Goal: Transaction & Acquisition: Obtain resource

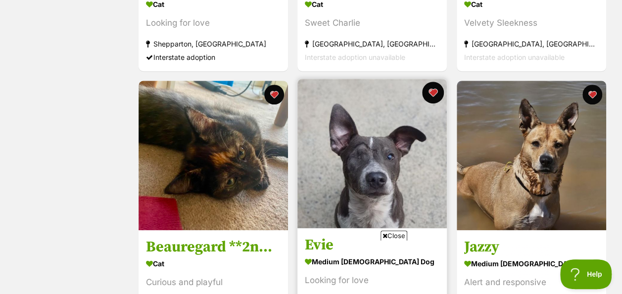
click at [429, 82] on button "favourite" at bounding box center [433, 93] width 22 height 22
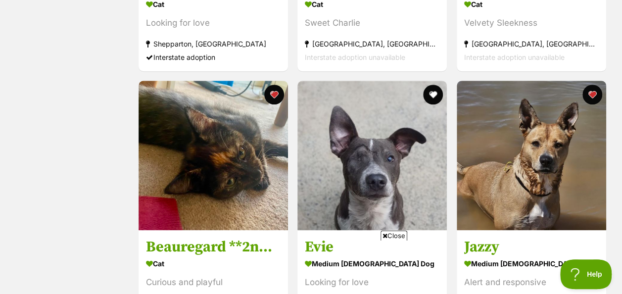
click at [392, 237] on span "Close" at bounding box center [393, 235] width 27 height 10
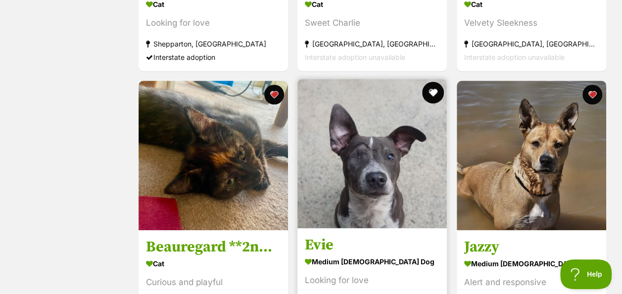
click at [434, 82] on button "favourite" at bounding box center [433, 93] width 22 height 22
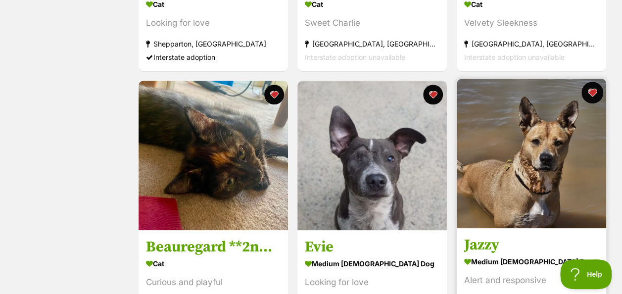
click at [587, 82] on button "favourite" at bounding box center [592, 93] width 22 height 22
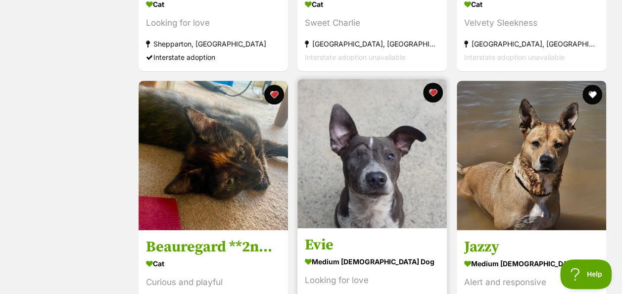
click at [446, 79] on img at bounding box center [371, 153] width 149 height 149
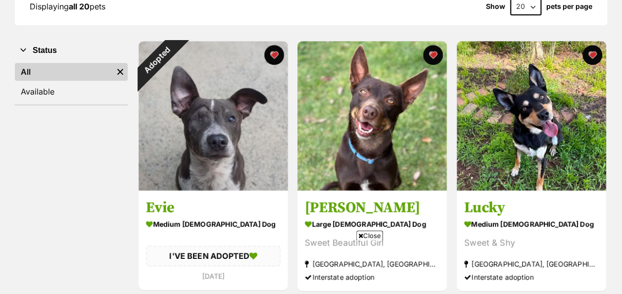
scroll to position [180, 0]
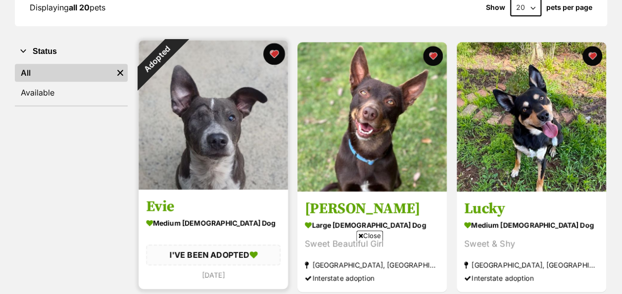
click at [273, 43] on button "favourite" at bounding box center [274, 54] width 22 height 22
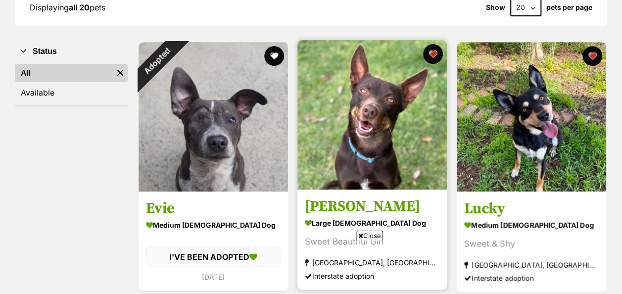
click at [345, 92] on img at bounding box center [371, 114] width 149 height 149
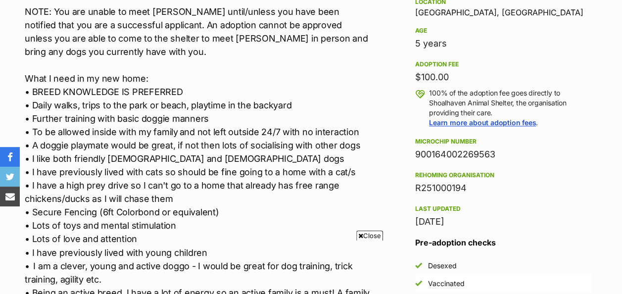
scroll to position [725, 0]
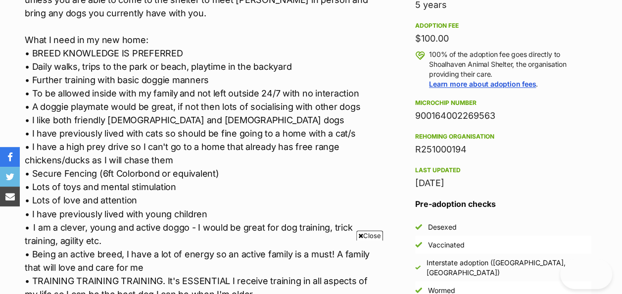
click at [370, 234] on span "Close" at bounding box center [369, 235] width 27 height 10
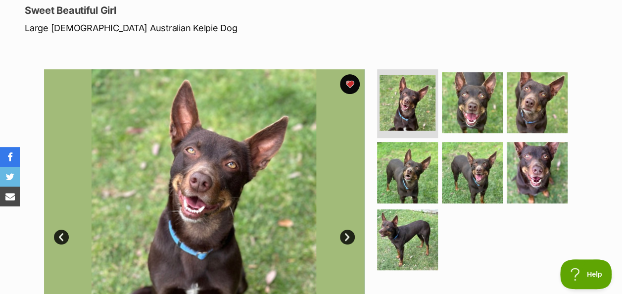
scroll to position [0, 0]
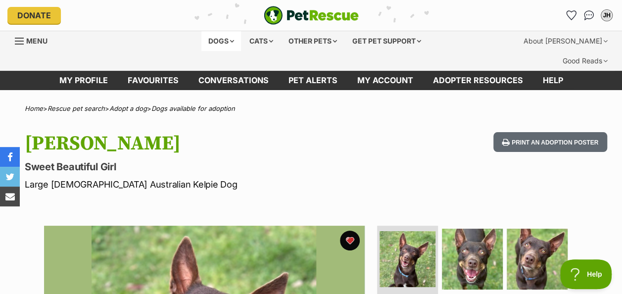
click at [215, 44] on div "Dogs" at bounding box center [221, 41] width 40 height 20
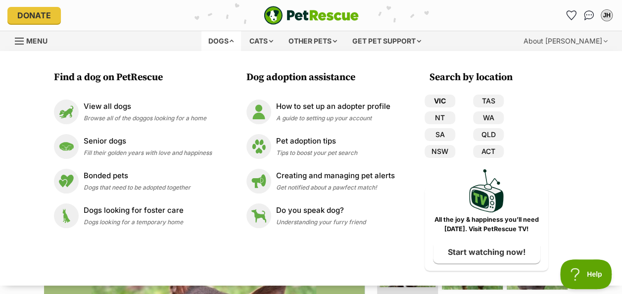
click at [449, 102] on link "VIC" at bounding box center [439, 100] width 31 height 13
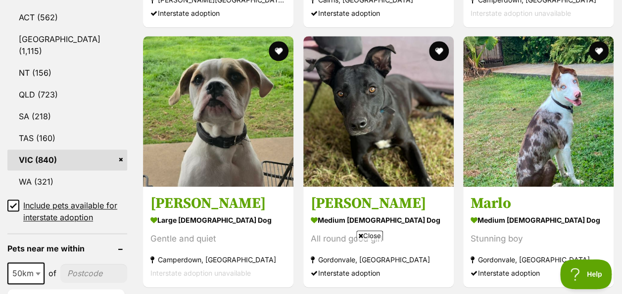
scroll to position [587, 0]
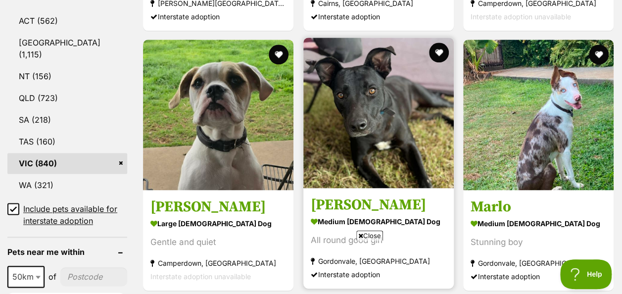
click at [394, 74] on img at bounding box center [378, 113] width 150 height 150
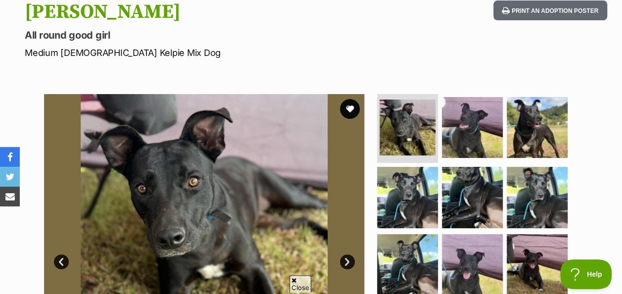
scroll to position [138, 0]
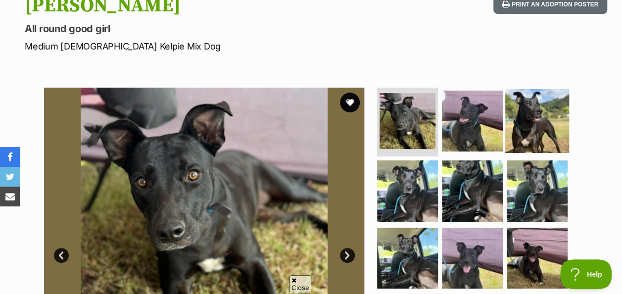
click at [534, 104] on img at bounding box center [537, 121] width 64 height 64
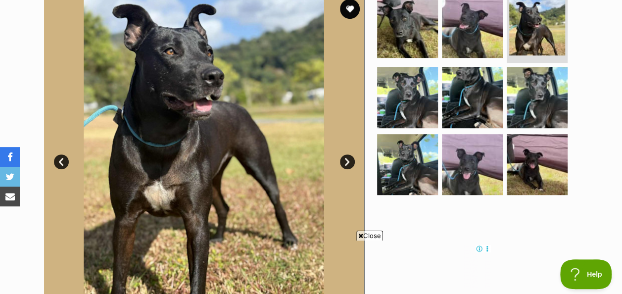
scroll to position [0, 0]
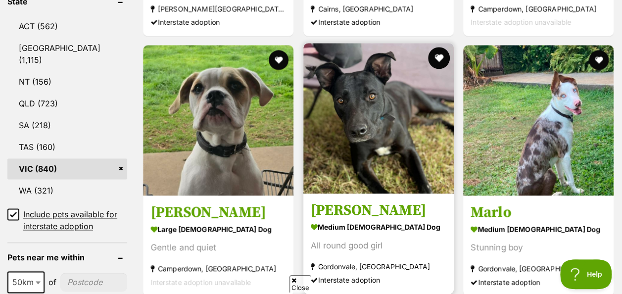
click at [437, 47] on button "favourite" at bounding box center [439, 58] width 22 height 22
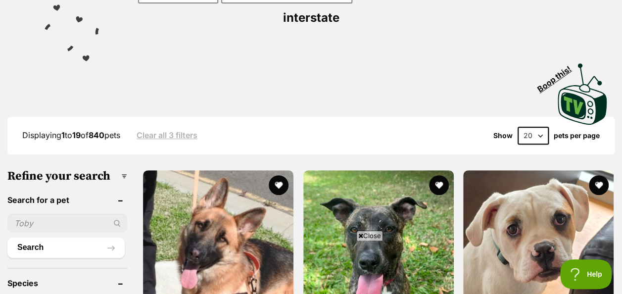
scroll to position [205, 0]
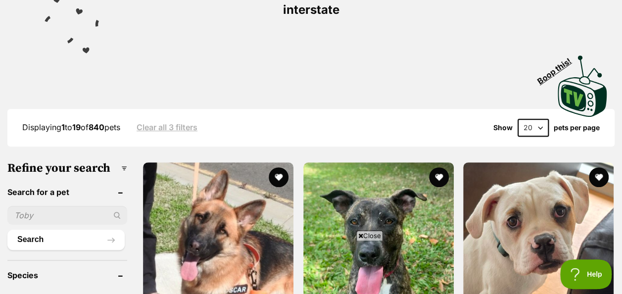
click at [539, 119] on select "20 40 60" at bounding box center [532, 128] width 31 height 18
select select "60"
click at [517, 119] on select "20 40 60" at bounding box center [532, 128] width 31 height 18
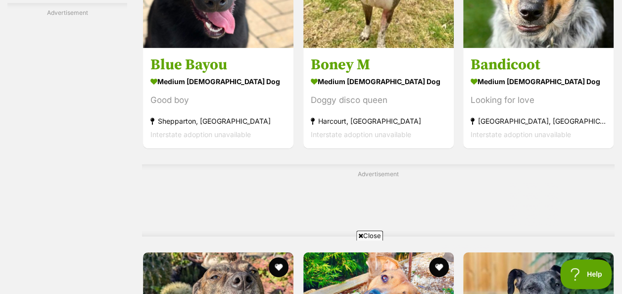
scroll to position [3384, 0]
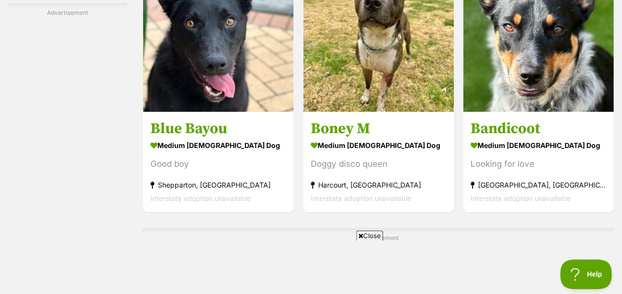
click at [374, 236] on span "Close" at bounding box center [369, 235] width 27 height 10
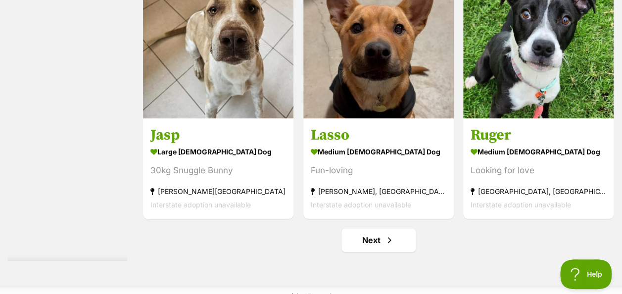
scroll to position [6139, 0]
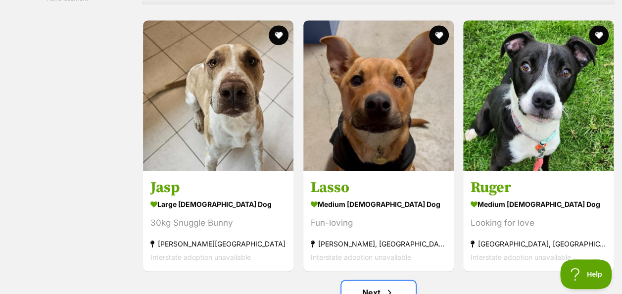
click at [386, 286] on span "Next page" at bounding box center [389, 292] width 10 height 12
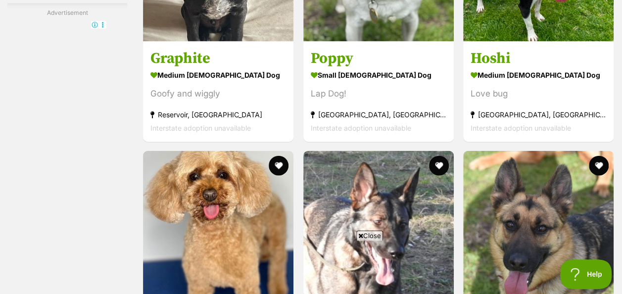
scroll to position [2996, 0]
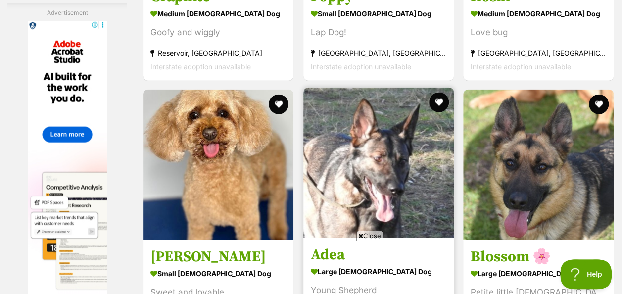
click at [404, 139] on img at bounding box center [378, 163] width 150 height 150
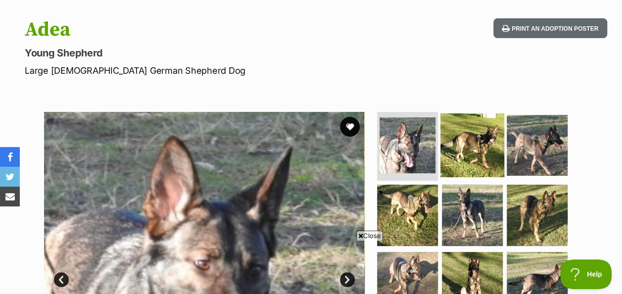
click at [462, 133] on img at bounding box center [472, 145] width 64 height 64
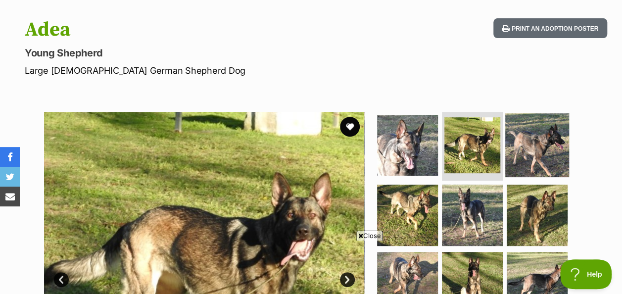
click at [523, 116] on img at bounding box center [537, 145] width 64 height 64
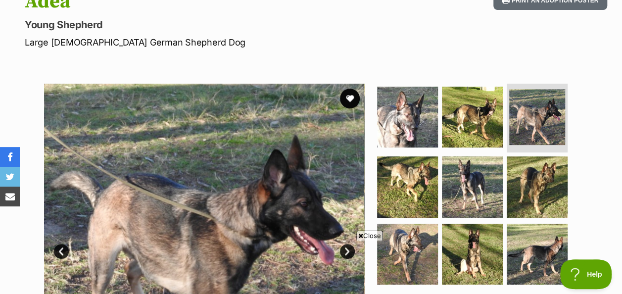
scroll to position [141, 0]
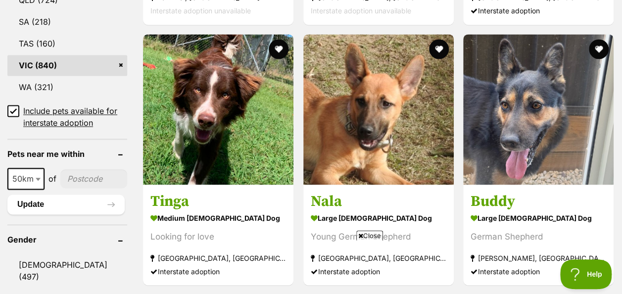
scroll to position [685, 0]
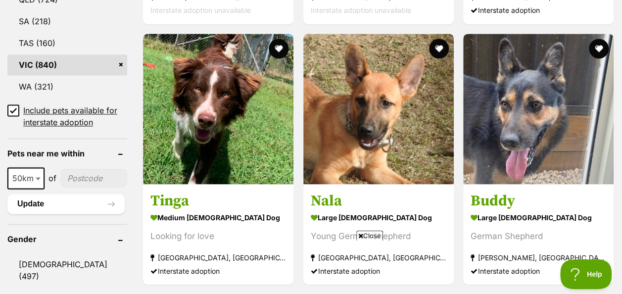
click at [406, 122] on img at bounding box center [378, 109] width 150 height 150
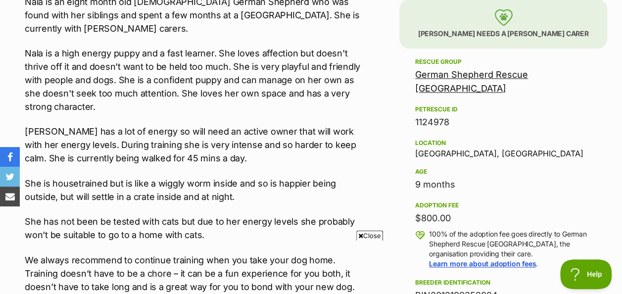
scroll to position [617, 0]
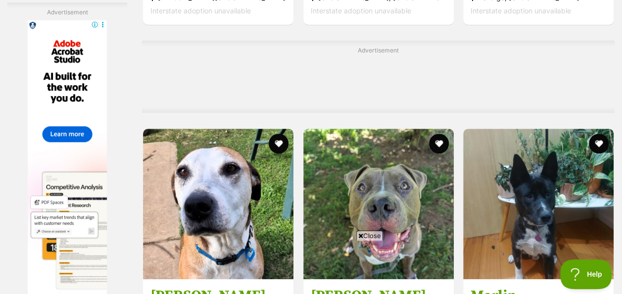
scroll to position [2190, 0]
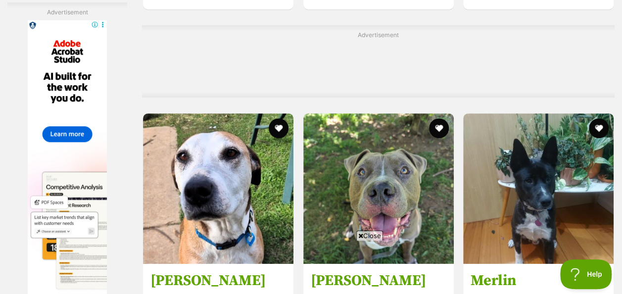
click at [369, 237] on span "Close" at bounding box center [369, 235] width 27 height 10
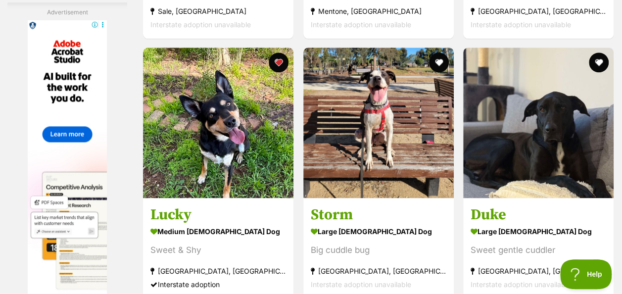
scroll to position [4360, 0]
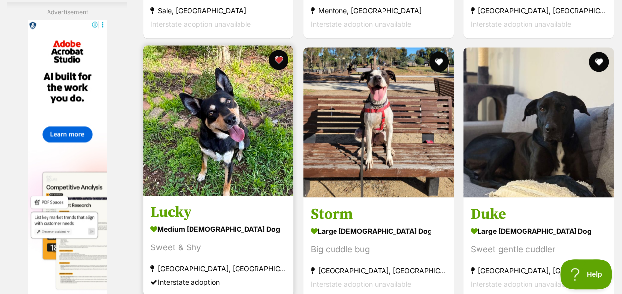
click at [239, 148] on img at bounding box center [218, 120] width 150 height 150
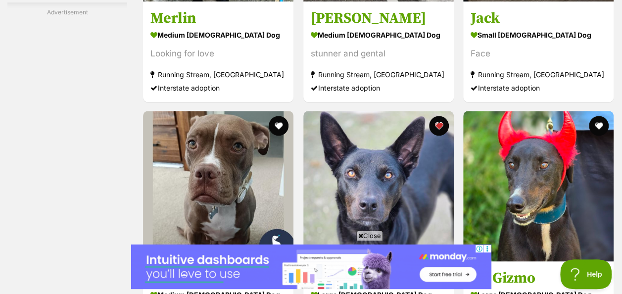
scroll to position [6169, 0]
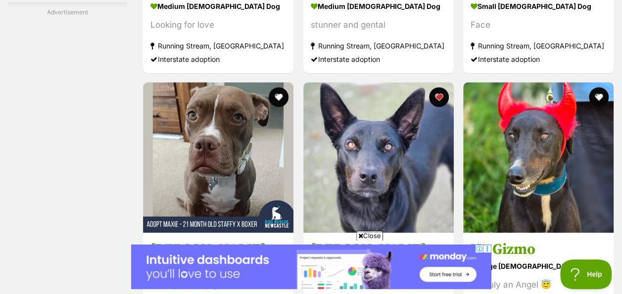
click at [365, 232] on span "Close" at bounding box center [369, 235] width 27 height 10
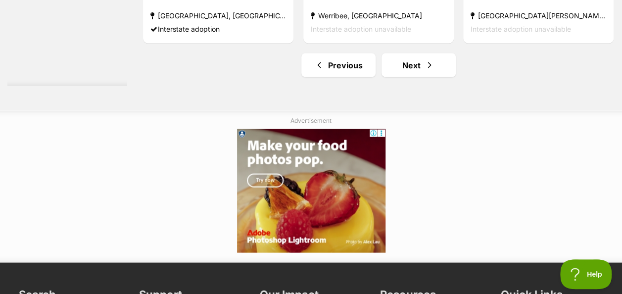
scroll to position [6465, 0]
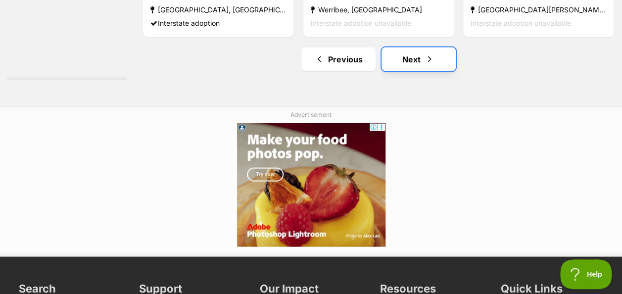
click at [413, 47] on link "Next" at bounding box center [418, 59] width 74 height 24
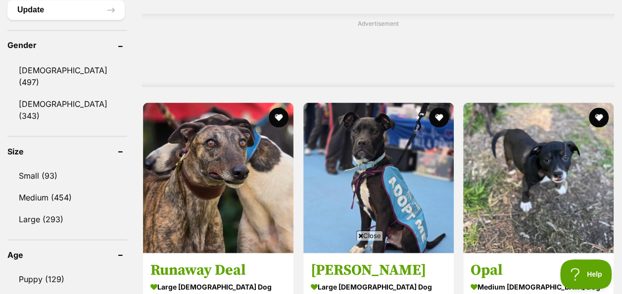
scroll to position [891, 0]
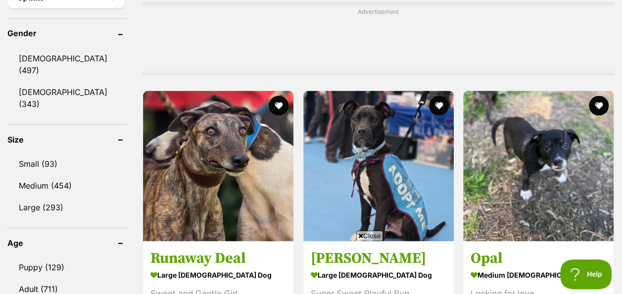
click at [370, 231] on span "Close" at bounding box center [369, 235] width 27 height 10
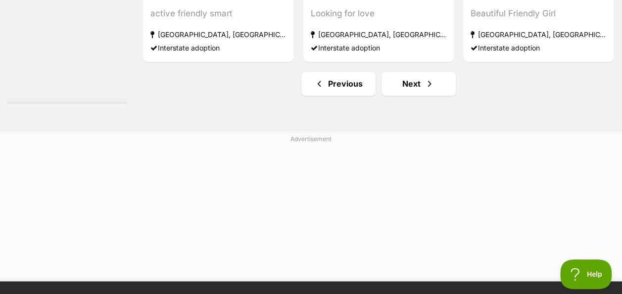
scroll to position [6346, 0]
click at [412, 72] on link "Next" at bounding box center [418, 84] width 74 height 24
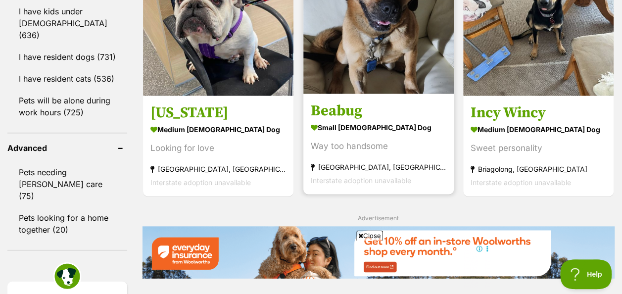
scroll to position [1321, 0]
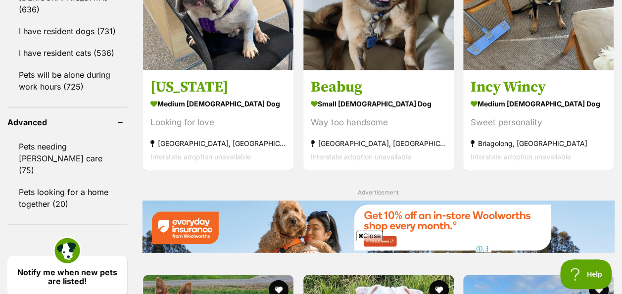
click at [368, 232] on span "Close" at bounding box center [369, 235] width 27 height 10
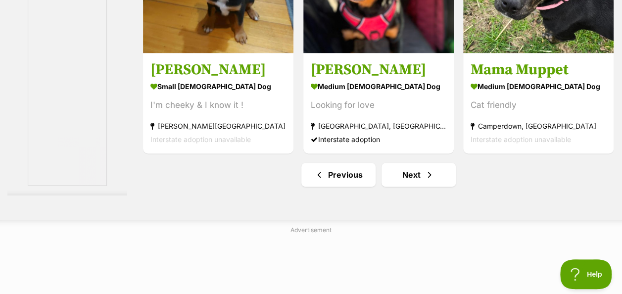
scroll to position [6257, 0]
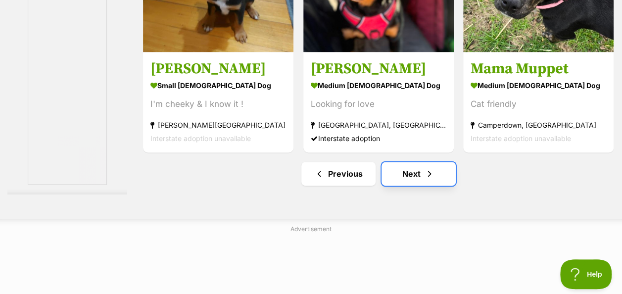
click at [413, 162] on link "Next" at bounding box center [418, 174] width 74 height 24
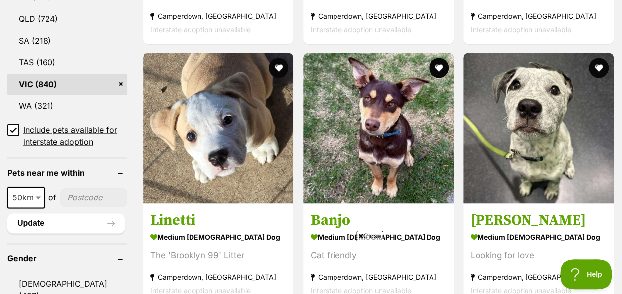
scroll to position [667, 0]
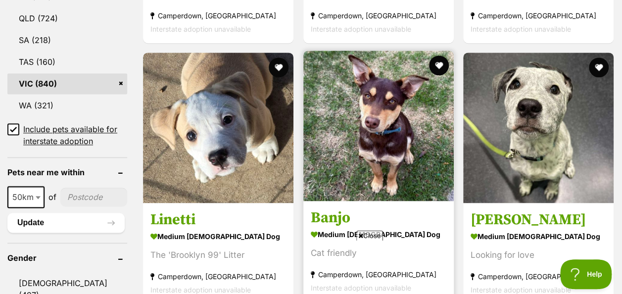
click at [381, 118] on img at bounding box center [378, 125] width 150 height 150
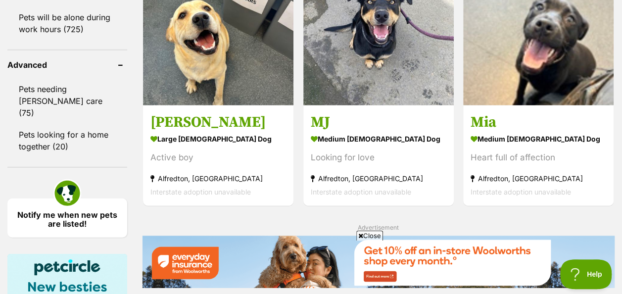
scroll to position [1697, 0]
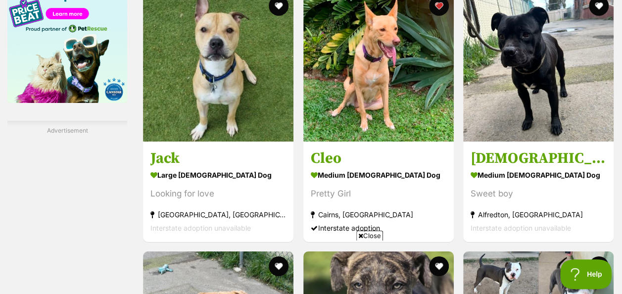
click at [363, 232] on span "Close" at bounding box center [369, 235] width 27 height 10
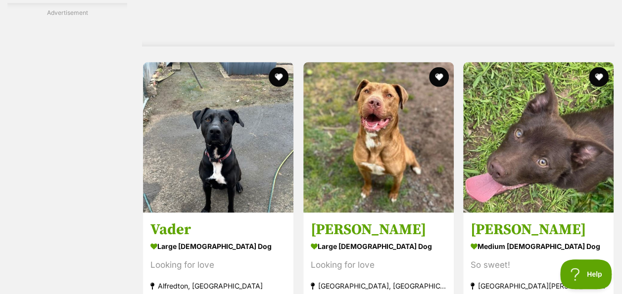
scroll to position [4700, 0]
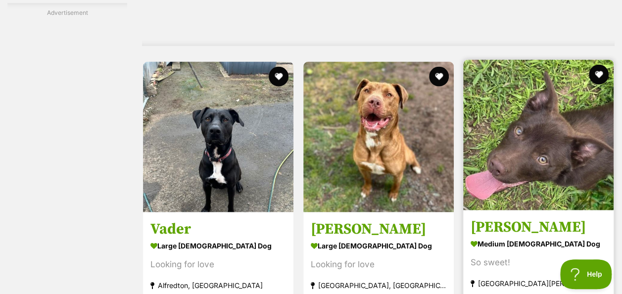
click at [548, 126] on img at bounding box center [538, 135] width 150 height 150
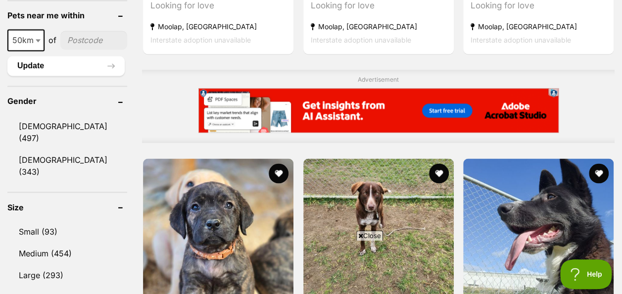
scroll to position [826, 0]
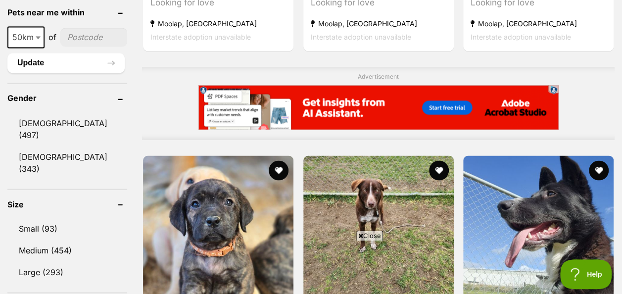
click at [371, 232] on span "Close" at bounding box center [369, 235] width 27 height 10
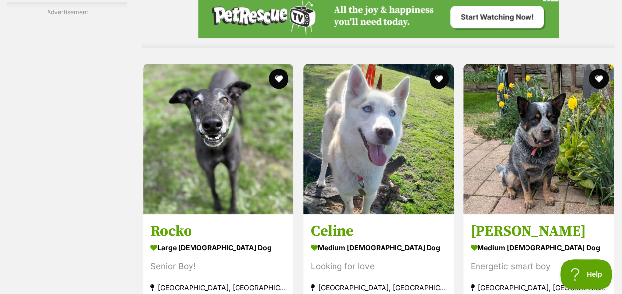
scroll to position [3992, 0]
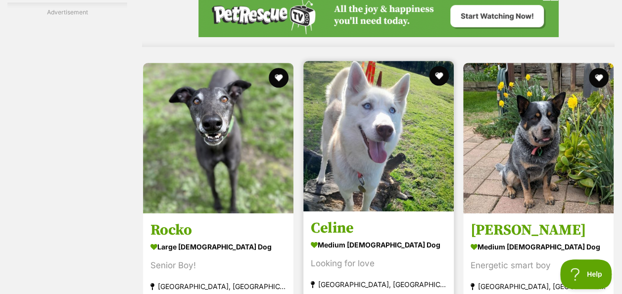
click at [398, 149] on img at bounding box center [378, 136] width 150 height 150
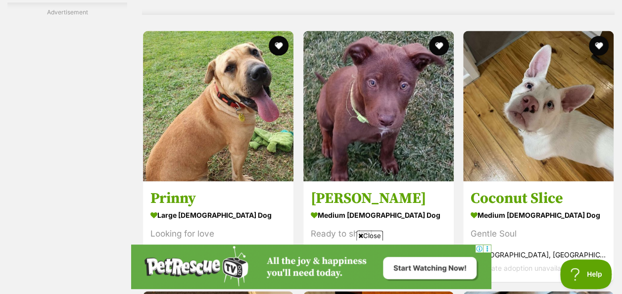
click at [377, 232] on span "Close" at bounding box center [369, 235] width 27 height 10
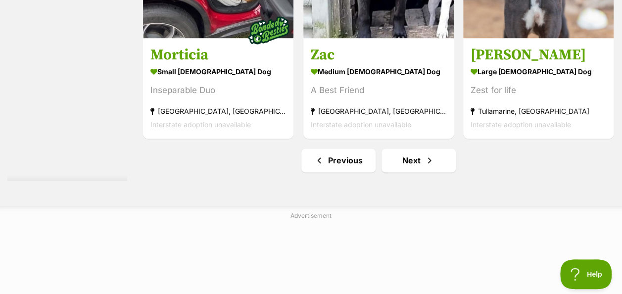
scroll to position [6261, 0]
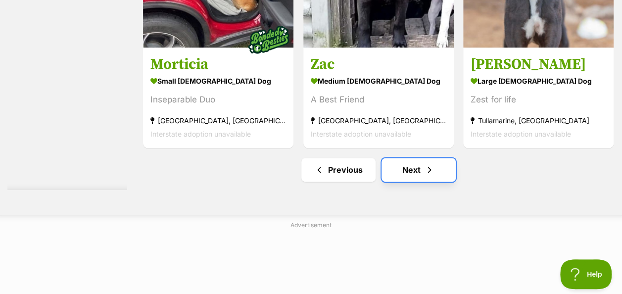
click at [418, 158] on link "Next" at bounding box center [418, 170] width 74 height 24
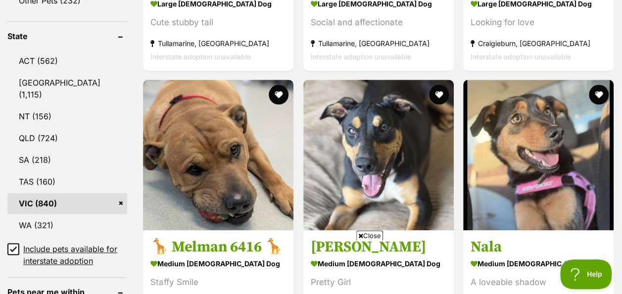
scroll to position [597, 0]
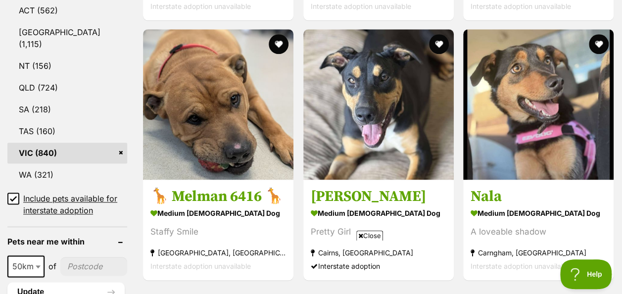
click at [370, 239] on span "Close" at bounding box center [369, 235] width 27 height 10
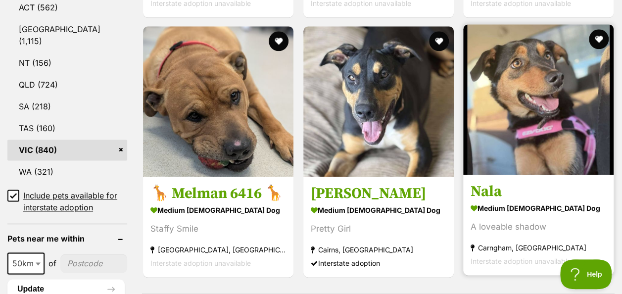
scroll to position [0, 0]
click at [517, 82] on img at bounding box center [538, 99] width 150 height 150
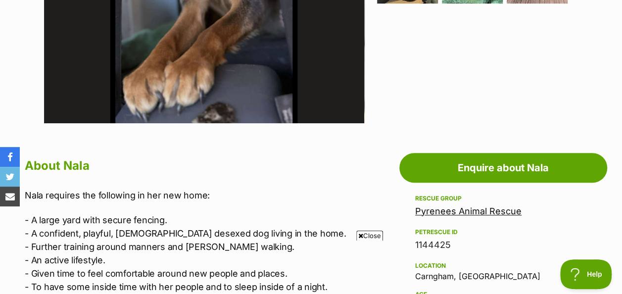
click at [367, 232] on span "Close" at bounding box center [369, 235] width 27 height 10
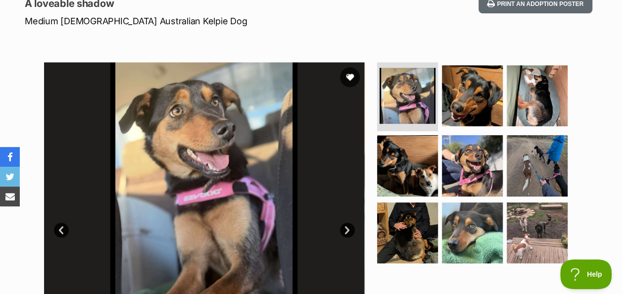
scroll to position [163, 0]
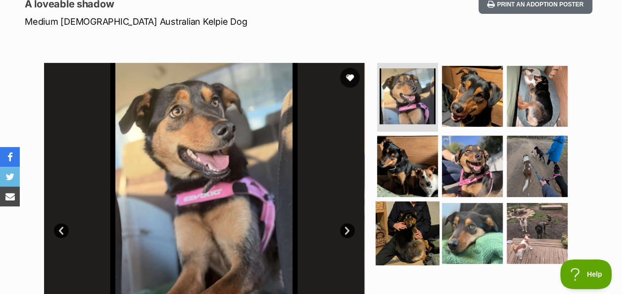
click at [388, 201] on img at bounding box center [407, 233] width 64 height 64
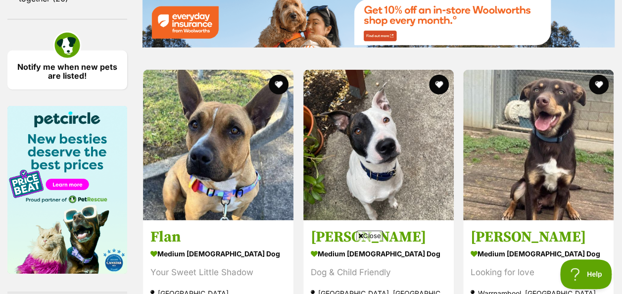
scroll to position [1531, 0]
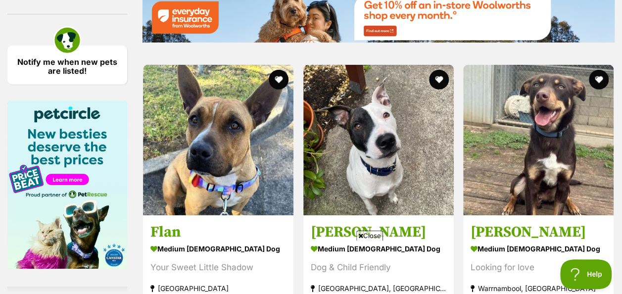
click at [375, 233] on span "Close" at bounding box center [369, 235] width 27 height 10
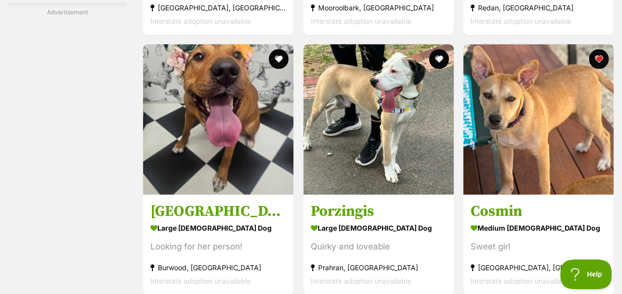
scroll to position [2425, 0]
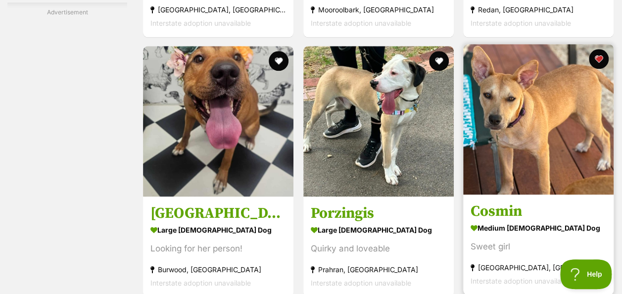
click at [505, 125] on img at bounding box center [538, 119] width 150 height 150
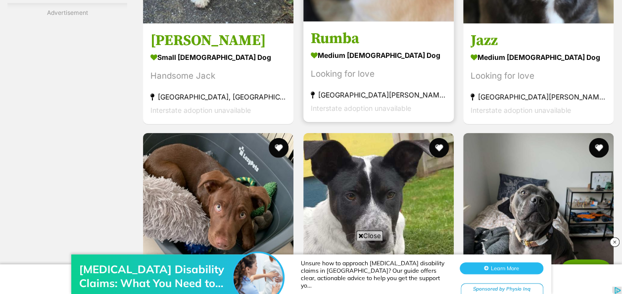
scroll to position [2985, 0]
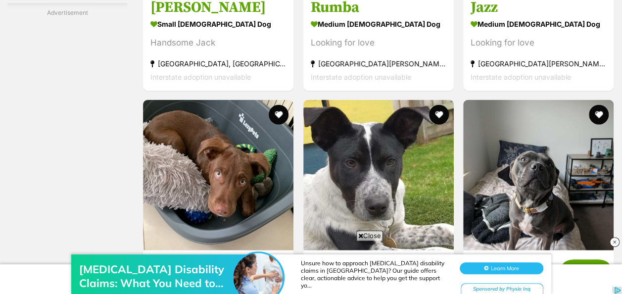
click at [366, 235] on div "[MEDICAL_DATA] Disability Claims: What You Need to Know in [GEOGRAPHIC_DATA] Un…" at bounding box center [311, 263] width 622 height 59
click at [374, 234] on span "Close" at bounding box center [369, 235] width 27 height 10
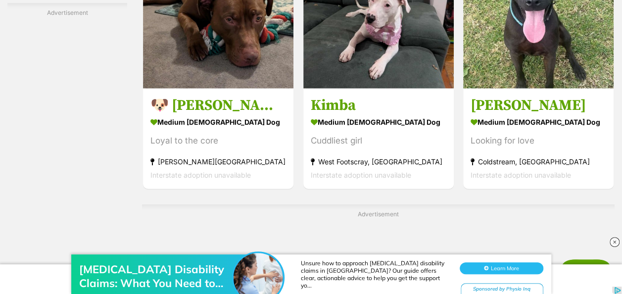
scroll to position [4991, 0]
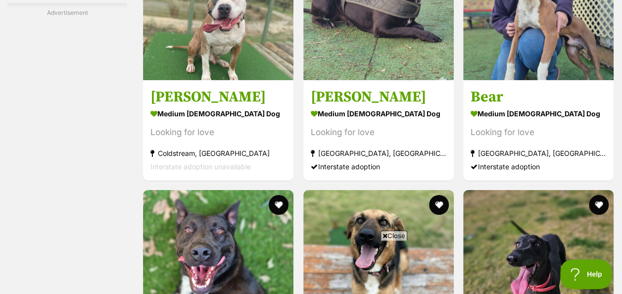
click at [388, 232] on span "Close" at bounding box center [393, 235] width 27 height 10
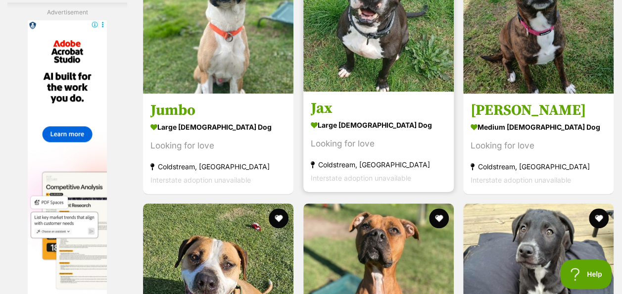
scroll to position [5950, 0]
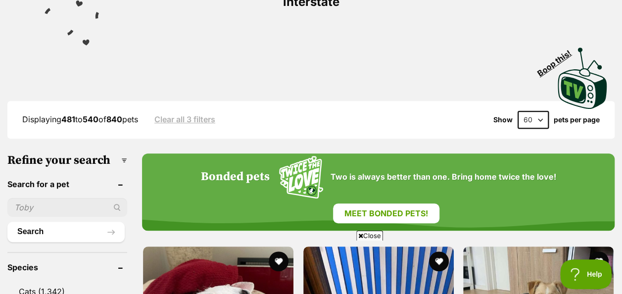
click at [367, 233] on span "Close" at bounding box center [369, 235] width 27 height 10
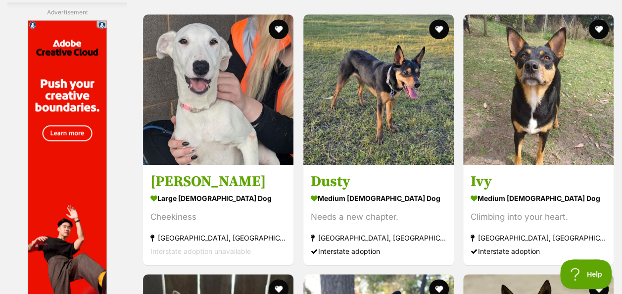
scroll to position [4134, 0]
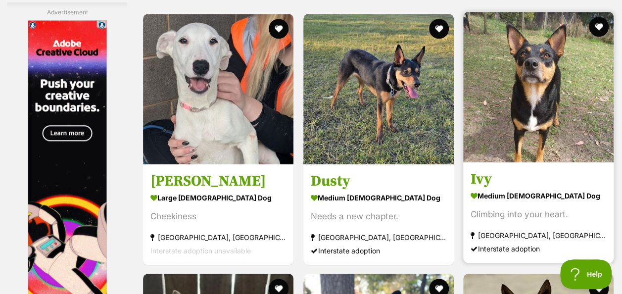
click at [551, 47] on img at bounding box center [538, 87] width 150 height 150
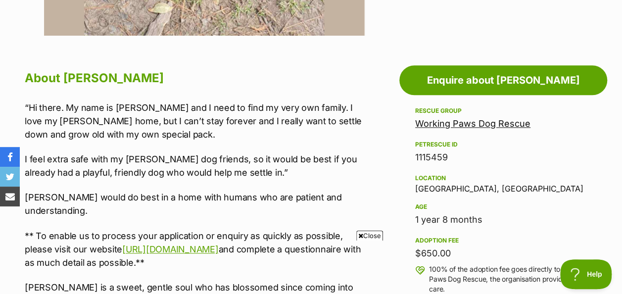
click at [371, 239] on span "Close" at bounding box center [369, 235] width 27 height 10
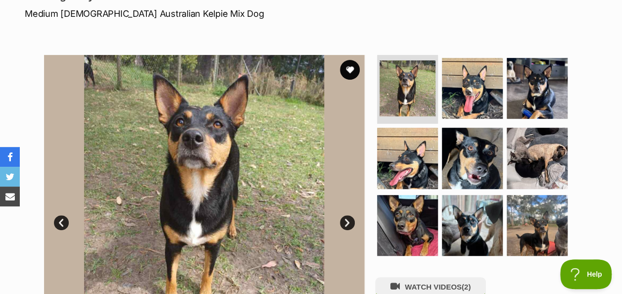
scroll to position [170, 0]
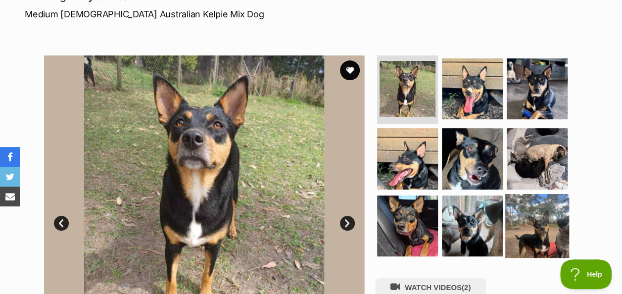
click at [539, 199] on img at bounding box center [537, 226] width 64 height 64
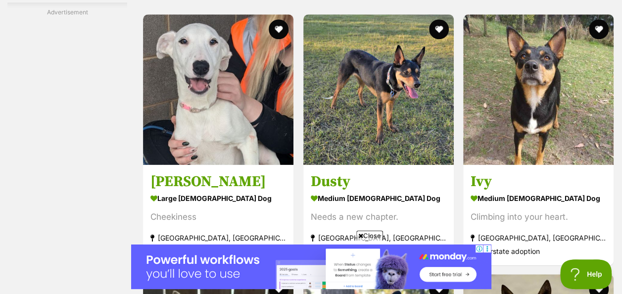
scroll to position [4114, 0]
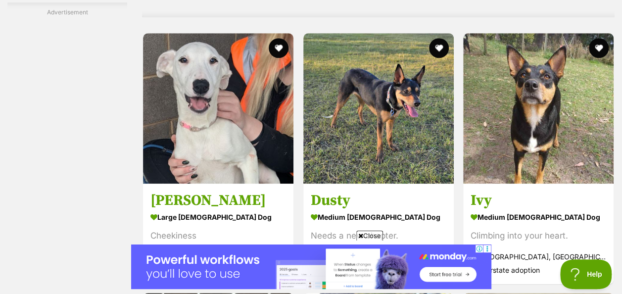
click at [375, 236] on span "Close" at bounding box center [369, 235] width 27 height 10
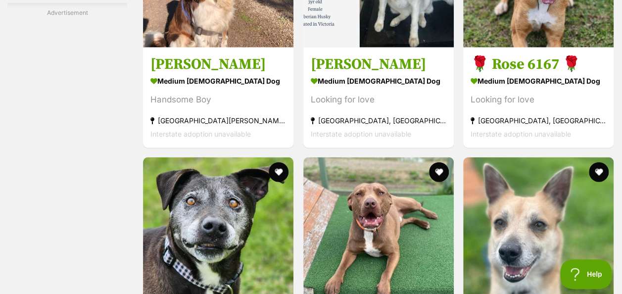
scroll to position [3020, 0]
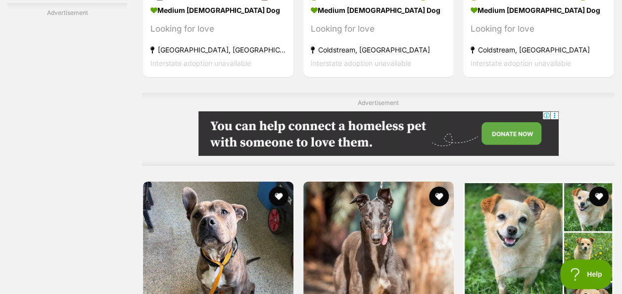
scroll to position [3336, 0]
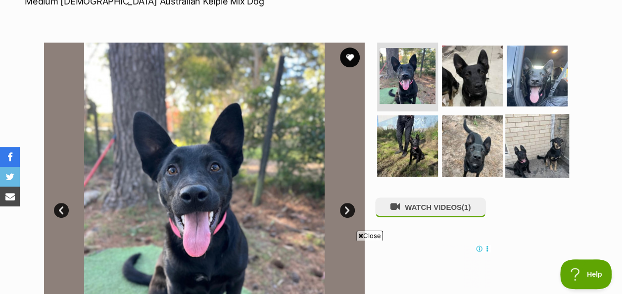
click at [519, 123] on img at bounding box center [537, 146] width 64 height 64
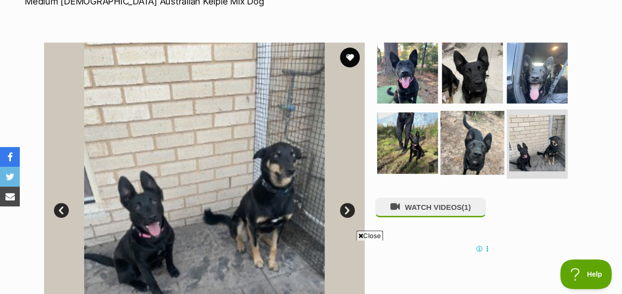
click at [467, 116] on img at bounding box center [472, 143] width 64 height 64
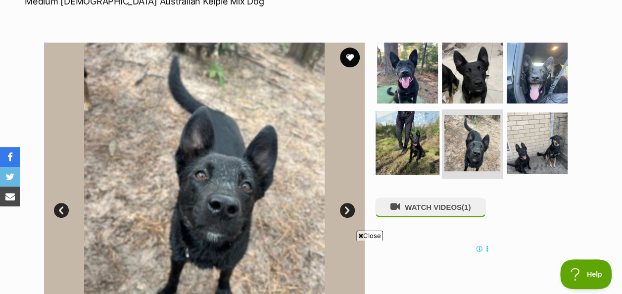
click at [397, 111] on img at bounding box center [407, 143] width 64 height 64
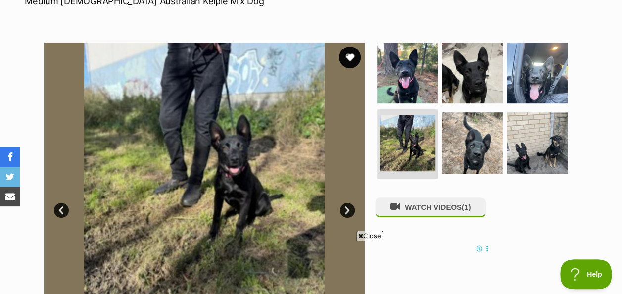
click at [346, 46] on button "favourite" at bounding box center [350, 57] width 22 height 22
click at [366, 232] on span "Close" at bounding box center [369, 235] width 27 height 10
click at [401, 203] on div "WATCH VIDEOS (1)" at bounding box center [476, 203] width 203 height 320
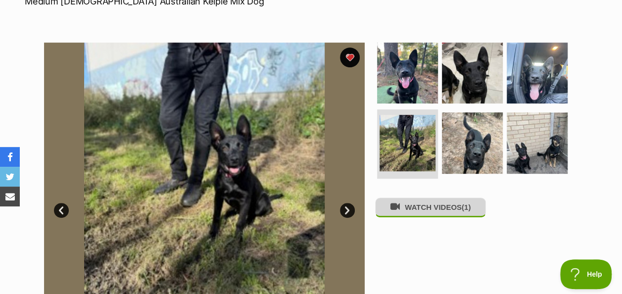
click at [408, 197] on button "WATCH VIDEOS (1)" at bounding box center [430, 206] width 111 height 19
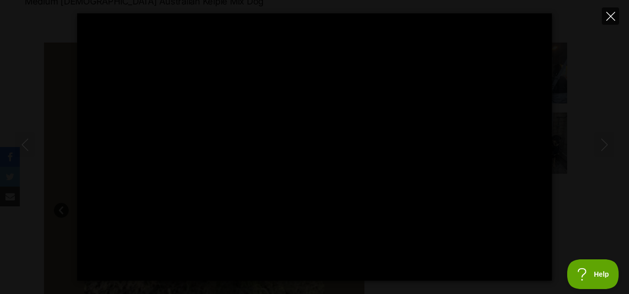
click at [609, 12] on icon "Close" at bounding box center [610, 16] width 9 height 9
type input "63.67"
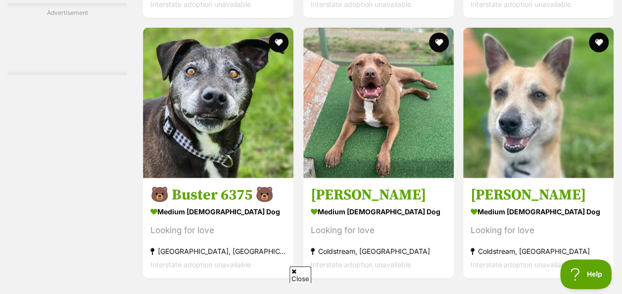
scroll to position [3124, 0]
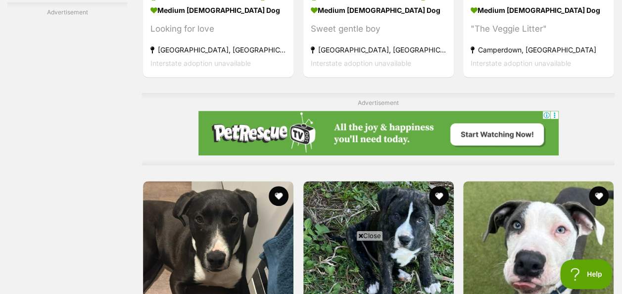
click at [371, 236] on span "Close" at bounding box center [369, 235] width 27 height 10
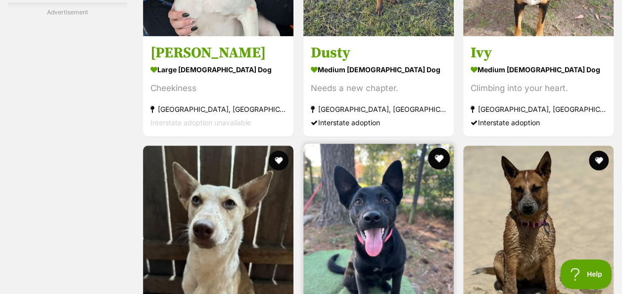
scroll to position [4261, 0]
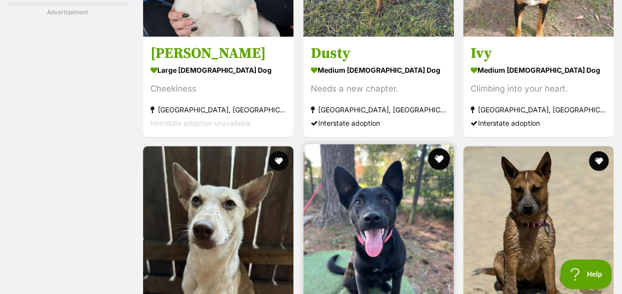
click at [435, 148] on button "favourite" at bounding box center [439, 159] width 22 height 22
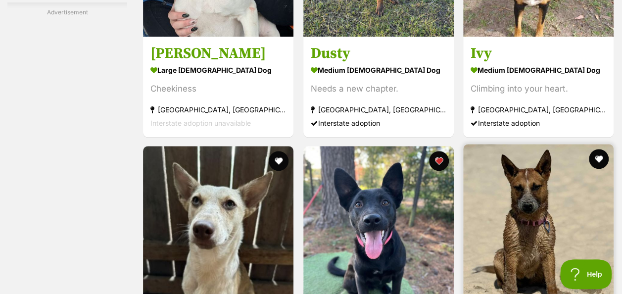
click at [517, 203] on img at bounding box center [538, 219] width 150 height 150
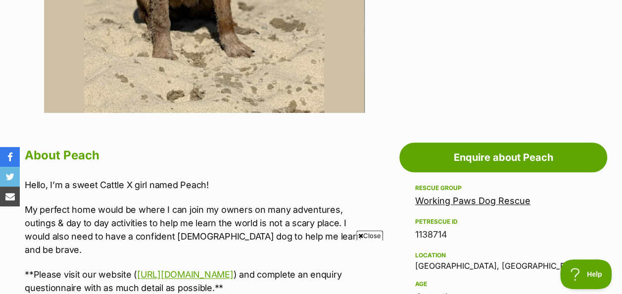
click at [368, 234] on span "Close" at bounding box center [369, 235] width 27 height 10
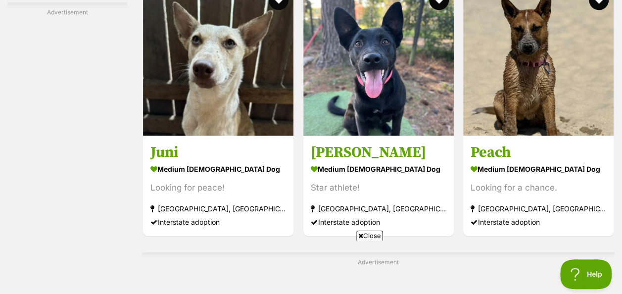
scroll to position [4442, 0]
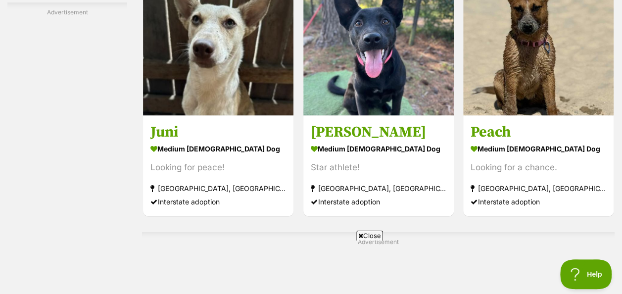
click at [369, 235] on span "Close" at bounding box center [369, 235] width 27 height 10
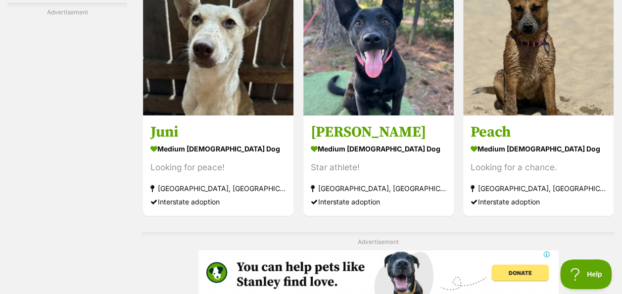
scroll to position [0, 0]
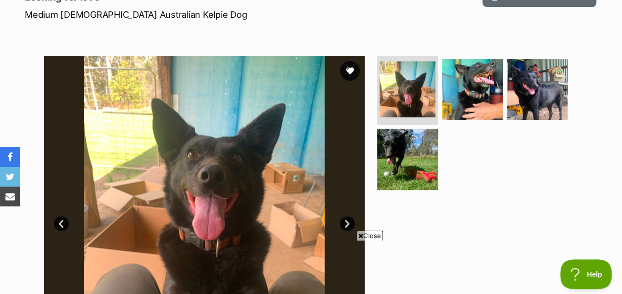
click at [367, 234] on span "Close" at bounding box center [369, 235] width 27 height 10
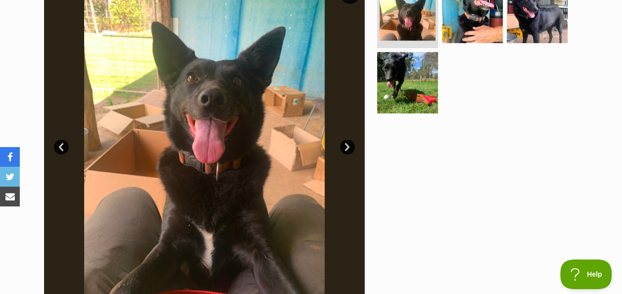
scroll to position [244, 0]
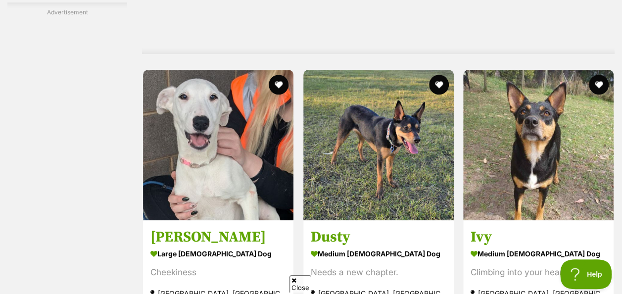
scroll to position [4169, 0]
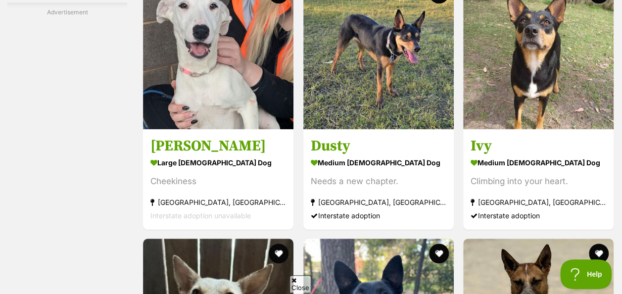
scroll to position [0, 0]
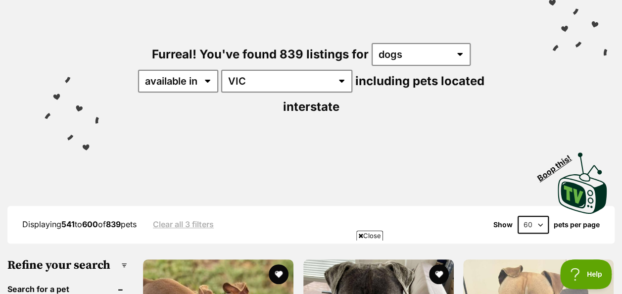
click at [374, 233] on span "Close" at bounding box center [369, 235] width 27 height 10
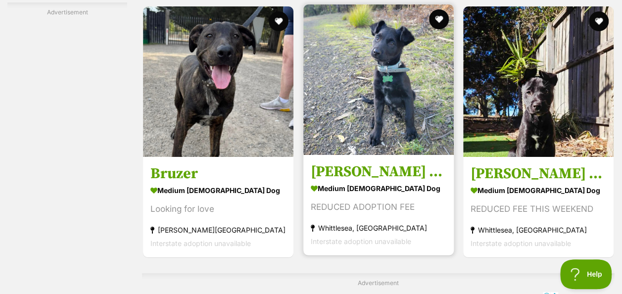
scroll to position [3693, 0]
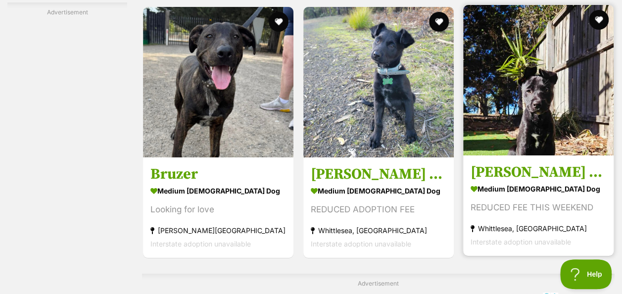
click at [541, 84] on img at bounding box center [538, 80] width 150 height 150
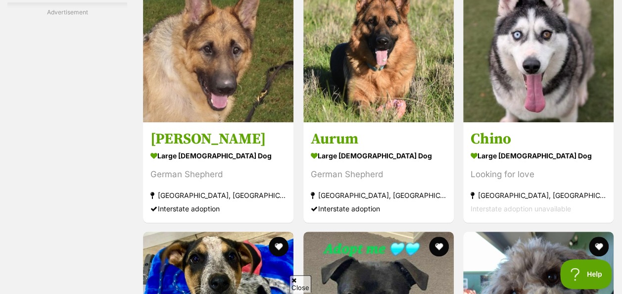
scroll to position [4083, 0]
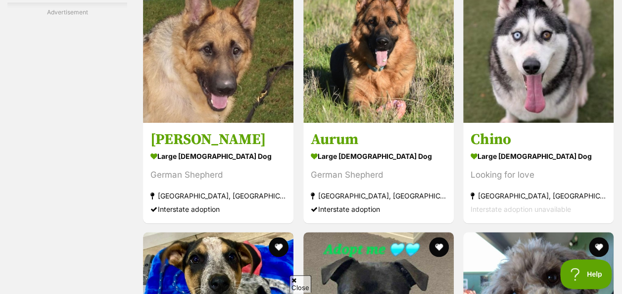
click at [295, 279] on icon at bounding box center [293, 280] width 5 height 6
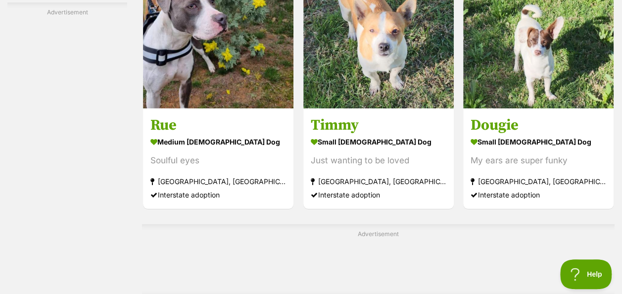
scroll to position [5587, 0]
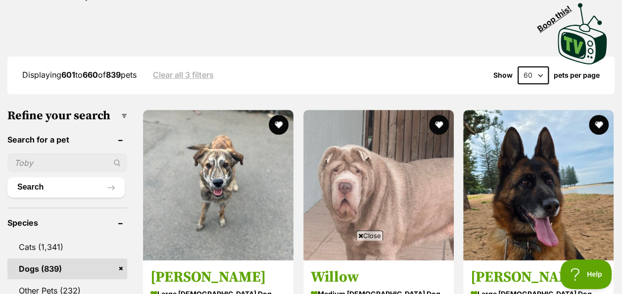
scroll to position [376, 0]
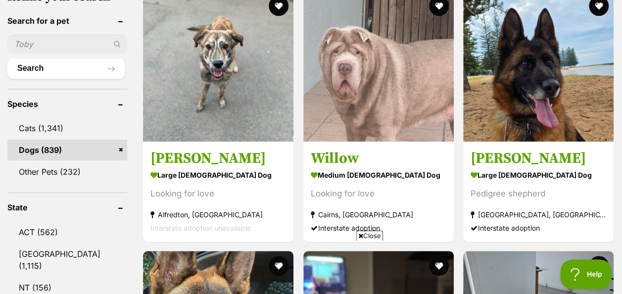
click at [368, 234] on span "Close" at bounding box center [369, 235] width 27 height 10
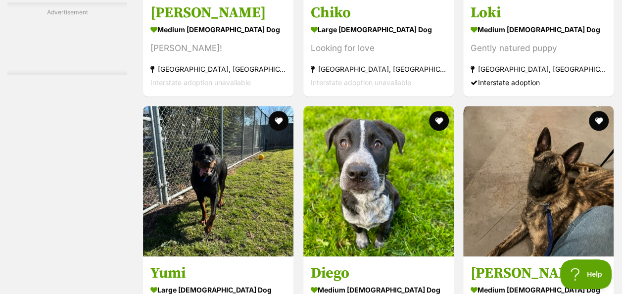
scroll to position [6054, 0]
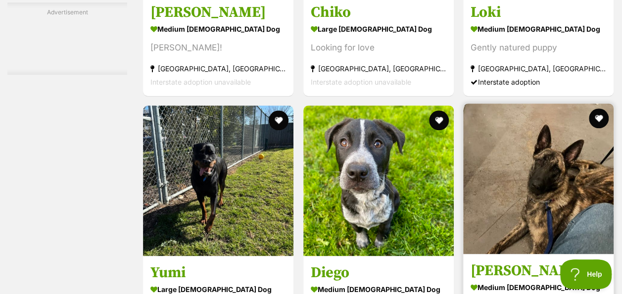
click at [496, 246] on link at bounding box center [538, 251] width 150 height 10
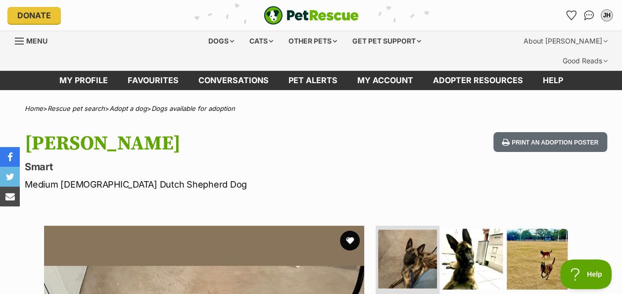
click at [421, 234] on img at bounding box center [407, 258] width 59 height 59
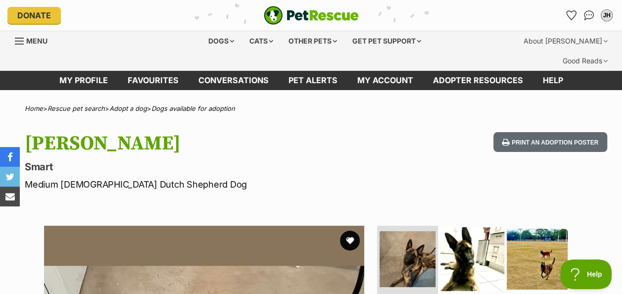
click at [467, 240] on img at bounding box center [472, 258] width 64 height 64
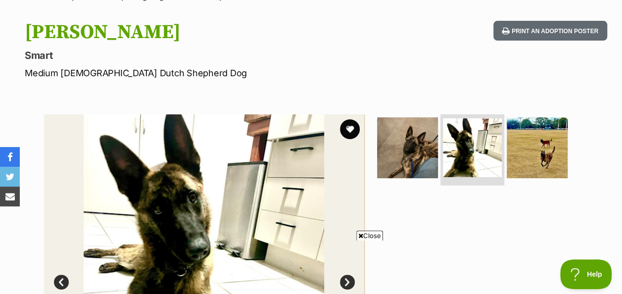
click at [558, 131] on img at bounding box center [536, 147] width 61 height 61
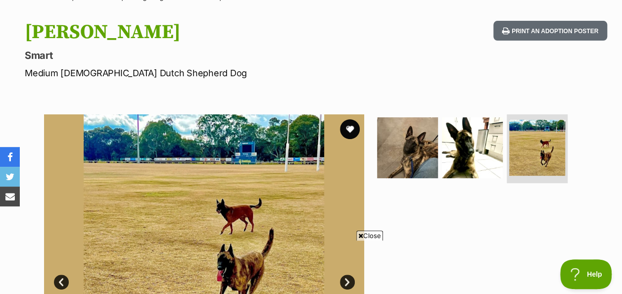
click at [374, 234] on span "Close" at bounding box center [369, 235] width 27 height 10
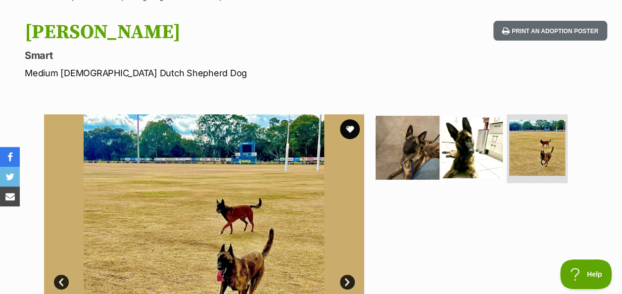
click at [433, 133] on img at bounding box center [407, 147] width 64 height 64
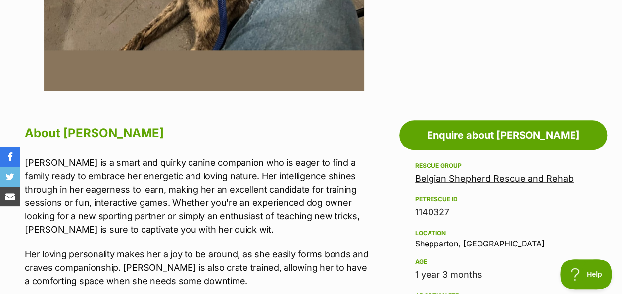
scroll to position [472, 0]
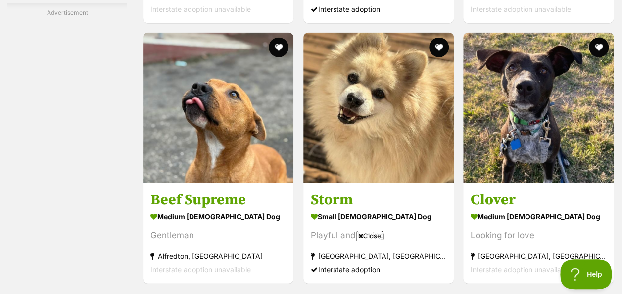
click at [370, 234] on span "Close" at bounding box center [369, 235] width 27 height 10
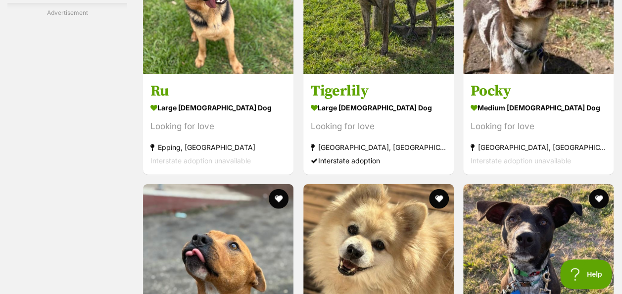
scroll to position [4745, 0]
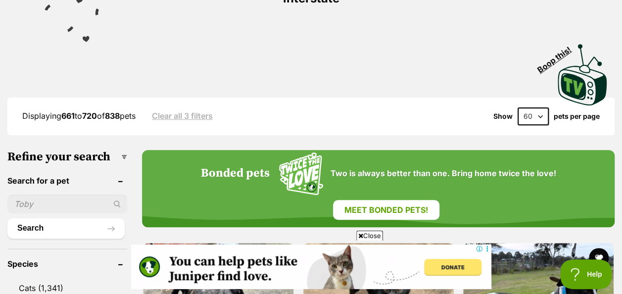
scroll to position [292, 0]
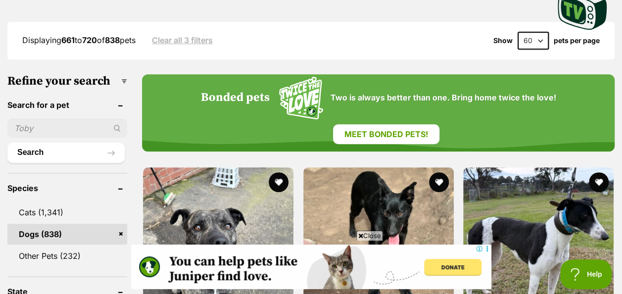
click at [373, 231] on span "Close" at bounding box center [369, 235] width 27 height 10
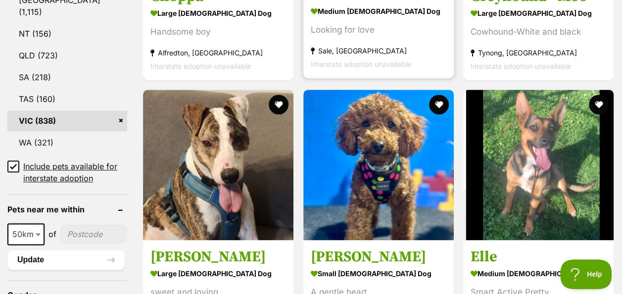
scroll to position [629, 0]
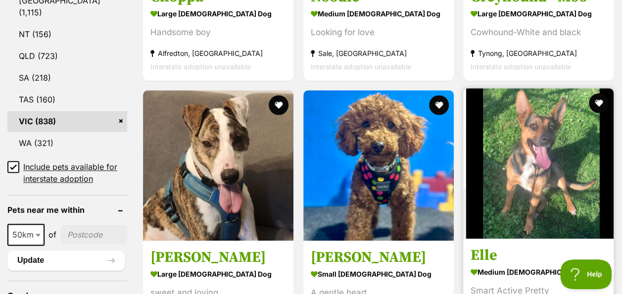
click at [551, 159] on img at bounding box center [538, 163] width 150 height 150
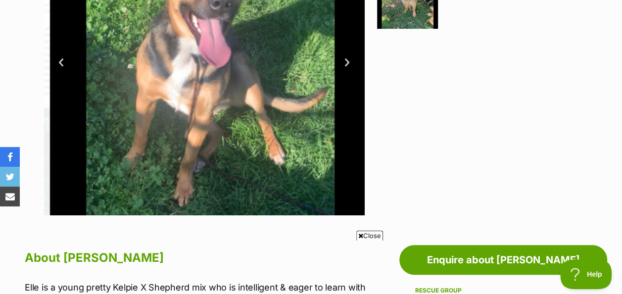
click at [370, 232] on span "Close" at bounding box center [369, 235] width 27 height 10
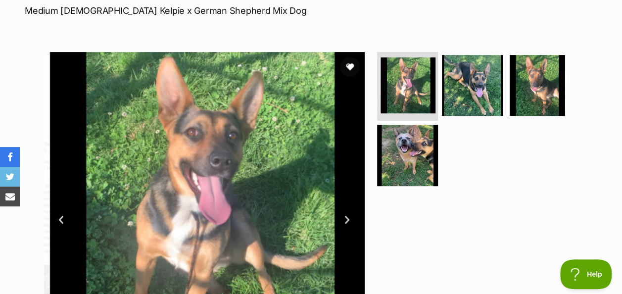
scroll to position [173, 0]
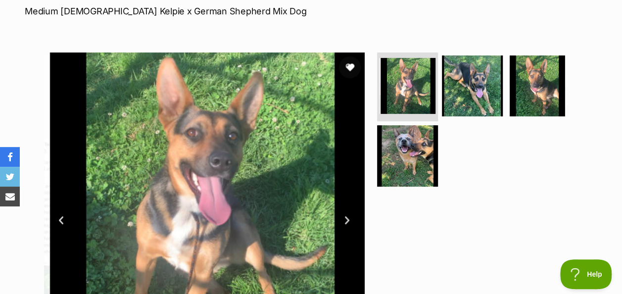
click at [349, 56] on button "favourite" at bounding box center [350, 67] width 22 height 22
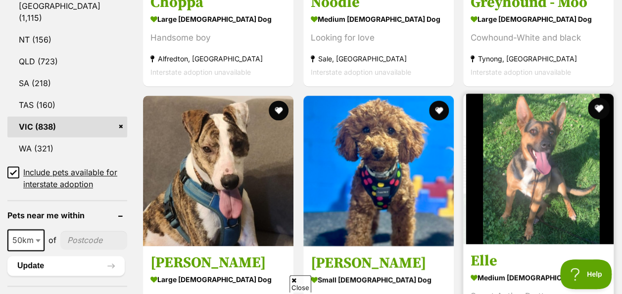
click at [600, 97] on button "favourite" at bounding box center [598, 108] width 22 height 22
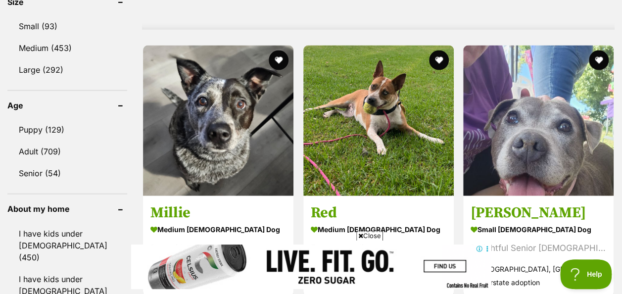
click at [377, 234] on span "Close" at bounding box center [369, 235] width 27 height 10
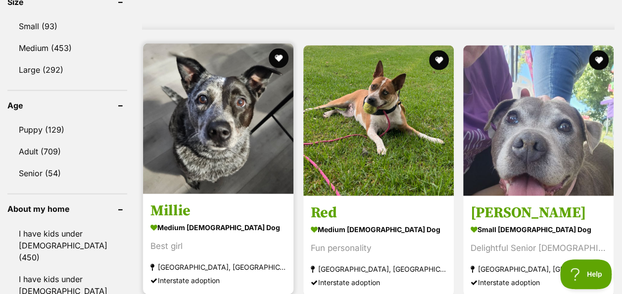
click at [224, 136] on img at bounding box center [218, 119] width 150 height 150
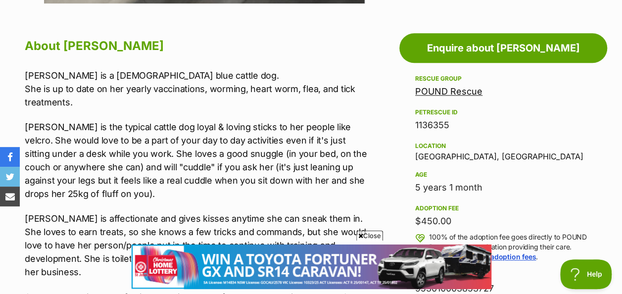
scroll to position [458, 0]
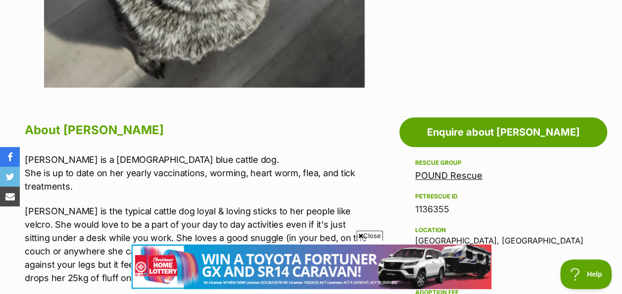
click at [372, 235] on span "Close" at bounding box center [369, 235] width 27 height 10
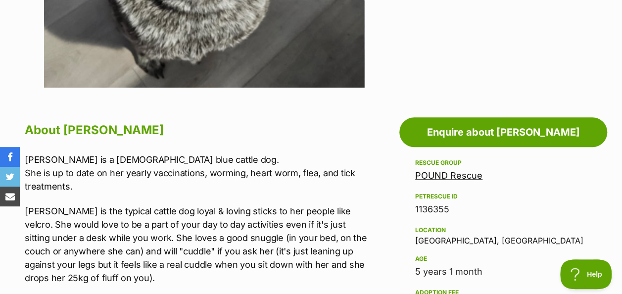
scroll to position [0, 0]
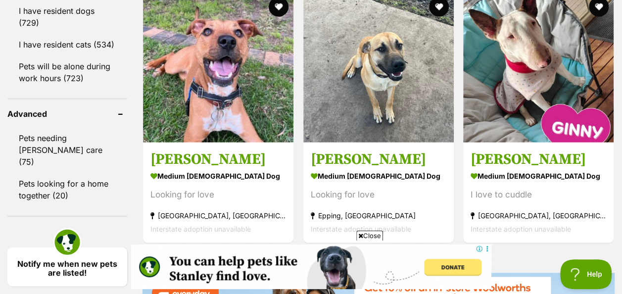
click at [365, 233] on span "Close" at bounding box center [369, 235] width 27 height 10
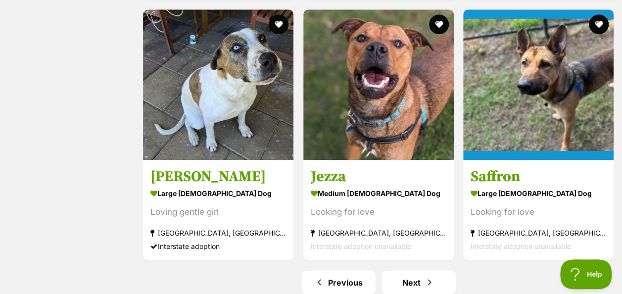
scroll to position [6241, 0]
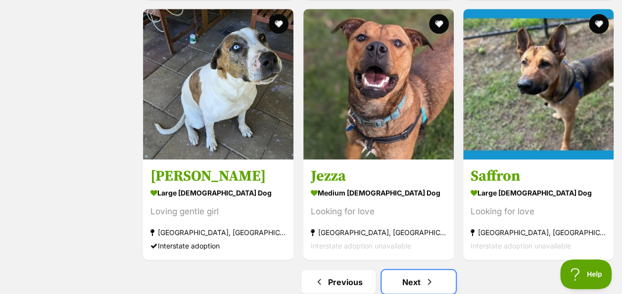
click at [399, 270] on link "Next" at bounding box center [418, 282] width 74 height 24
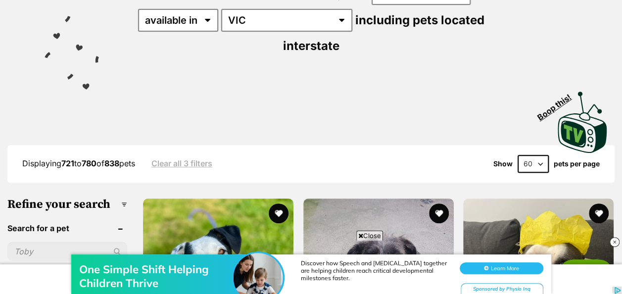
click at [373, 233] on span "Close" at bounding box center [369, 235] width 27 height 10
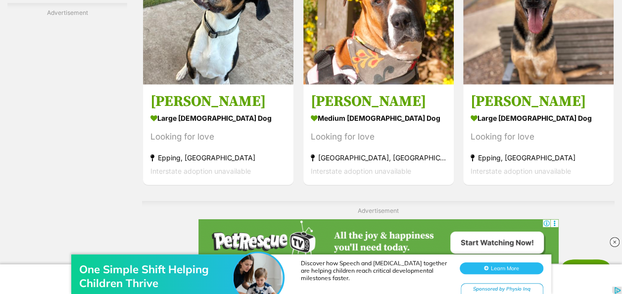
click at [401, 201] on div "Advertisement" at bounding box center [378, 237] width 472 height 73
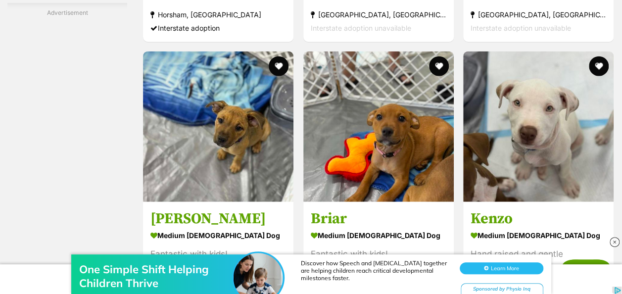
scroll to position [4908, 0]
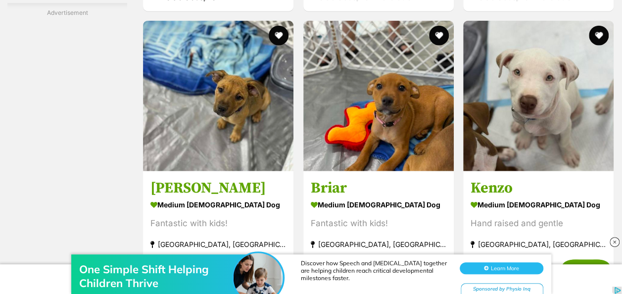
click at [401, 197] on section "medium female Dog Fantastic with kids! Mount Isa City, QLD Interstate adoption" at bounding box center [378, 230] width 135 height 67
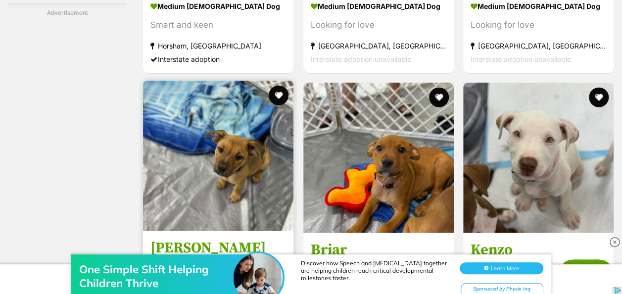
scroll to position [4846, 0]
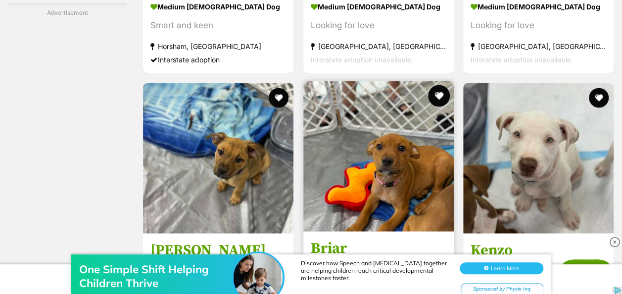
click at [440, 85] on button "favourite" at bounding box center [439, 96] width 22 height 22
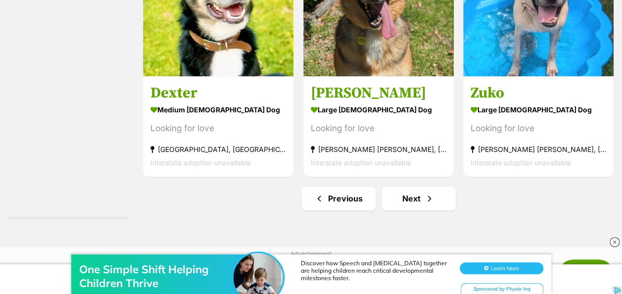
scroll to position [6264, 0]
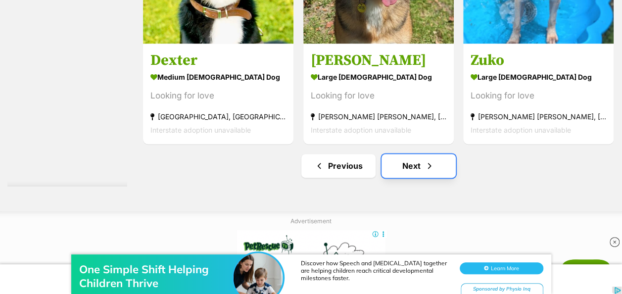
click at [404, 154] on link "Next" at bounding box center [418, 166] width 74 height 24
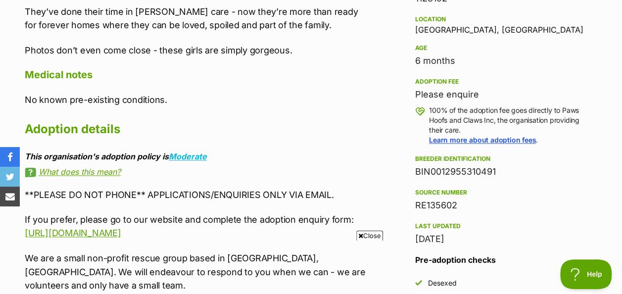
scroll to position [669, 0]
click at [366, 235] on span "Close" at bounding box center [369, 235] width 27 height 10
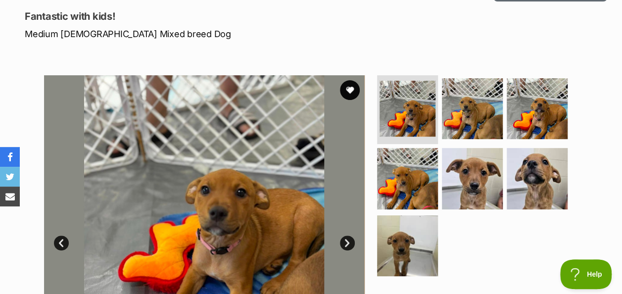
scroll to position [146, 0]
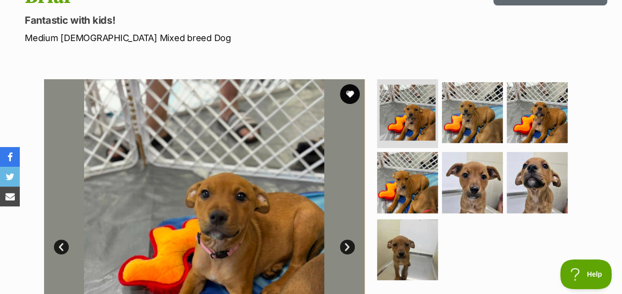
drag, startPoint x: 366, startPoint y: 235, endPoint x: 362, endPoint y: 184, distance: 51.1
click at [362, 184] on section "Available 1 of 7 images 1 of 7 images 1 of 7 images 1 of 7 images 1 of 7 images…" at bounding box center [311, 231] width 564 height 335
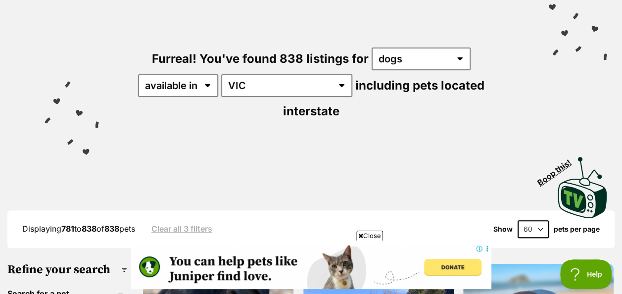
scroll to position [103, 0]
click at [370, 237] on span "Close" at bounding box center [369, 235] width 27 height 10
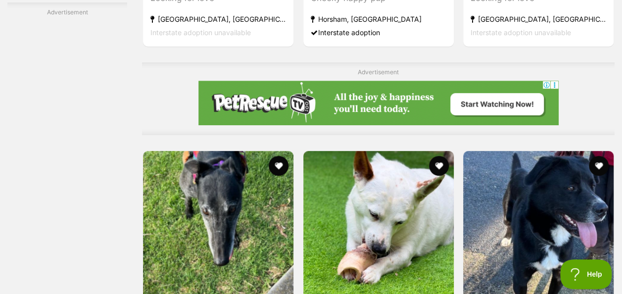
scroll to position [2061, 0]
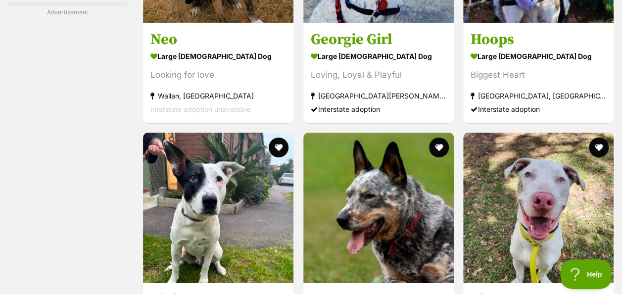
click at [370, 237] on img at bounding box center [378, 208] width 150 height 150
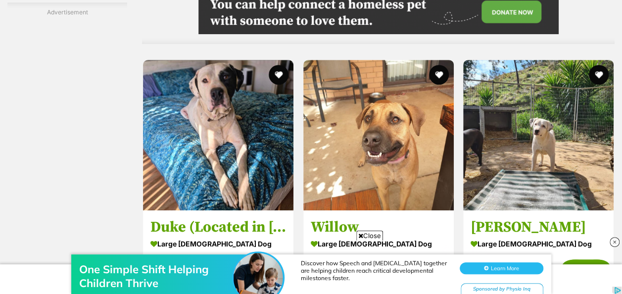
click at [374, 235] on div "One Simple Shift Helping Children Thrive Discover how Speech and [MEDICAL_DATA]…" at bounding box center [311, 263] width 622 height 59
click at [361, 234] on icon at bounding box center [360, 235] width 5 height 6
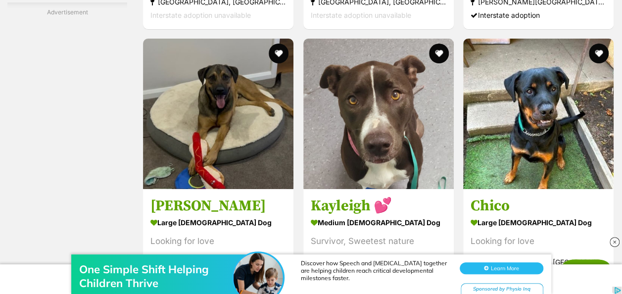
scroll to position [5504, 0]
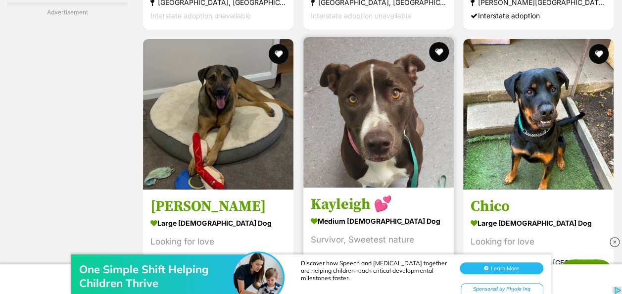
click at [388, 127] on img at bounding box center [378, 112] width 150 height 150
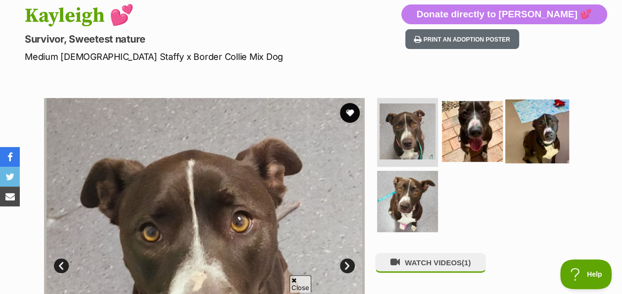
click at [527, 124] on img at bounding box center [537, 131] width 64 height 64
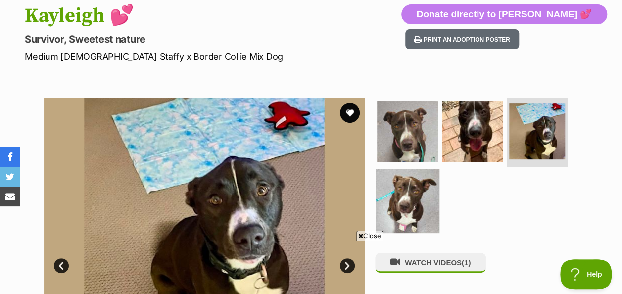
click at [425, 169] on img at bounding box center [407, 201] width 64 height 64
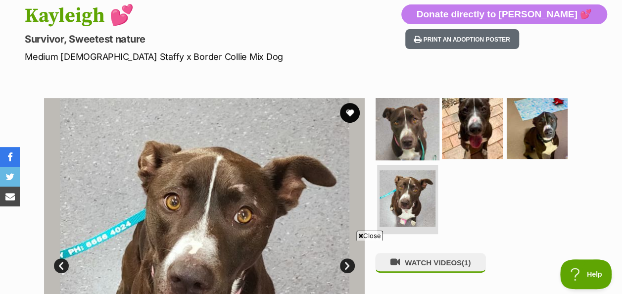
click at [392, 124] on img at bounding box center [407, 128] width 64 height 64
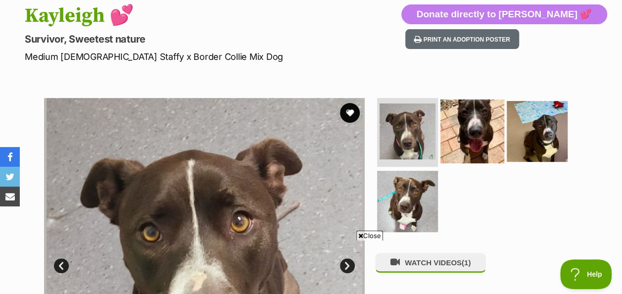
click at [454, 112] on img at bounding box center [472, 131] width 64 height 64
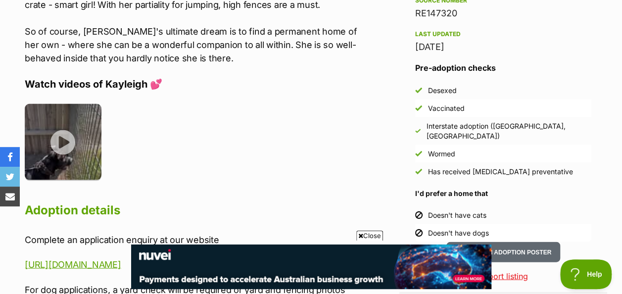
scroll to position [978, 0]
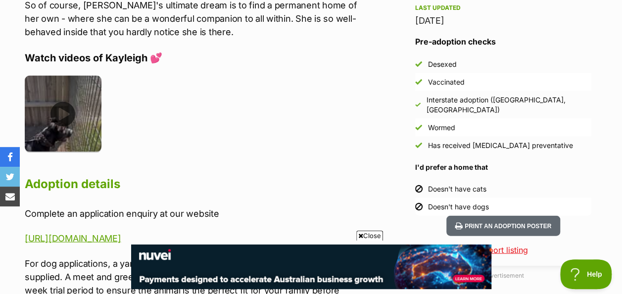
click at [54, 91] on img at bounding box center [63, 114] width 77 height 77
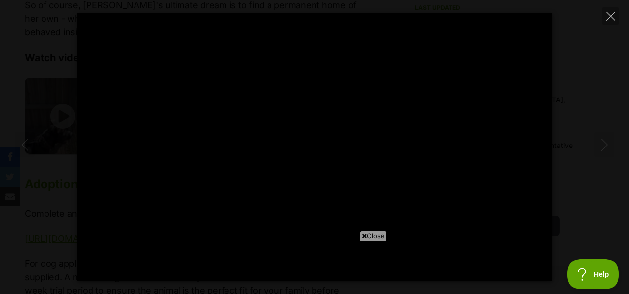
click at [371, 234] on span "Close" at bounding box center [373, 235] width 27 height 10
type input "100"
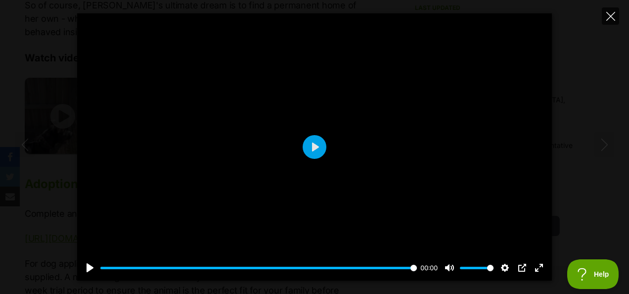
click at [612, 17] on icon "Close" at bounding box center [610, 16] width 9 height 9
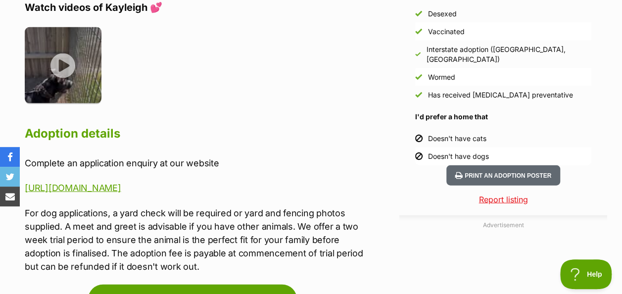
scroll to position [1028, 0]
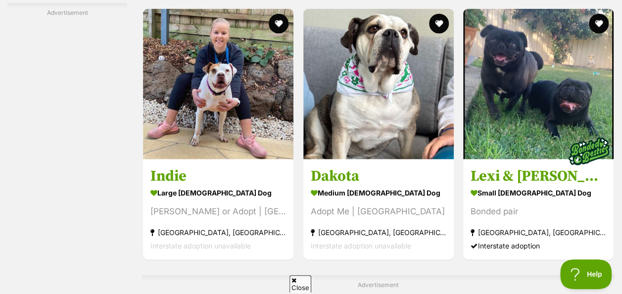
scroll to position [4918, 0]
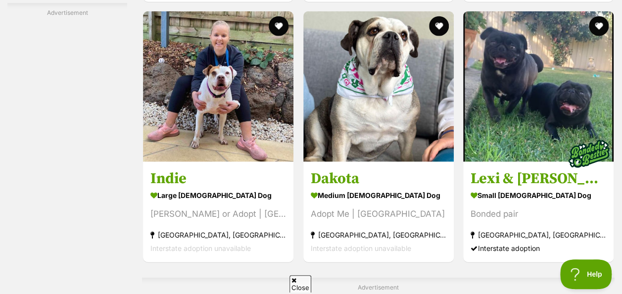
click at [297, 276] on span "Close" at bounding box center [300, 283] width 22 height 17
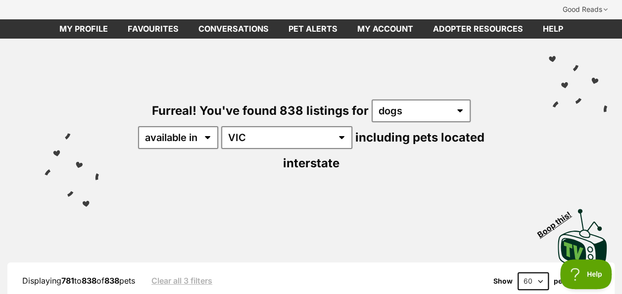
scroll to position [0, 0]
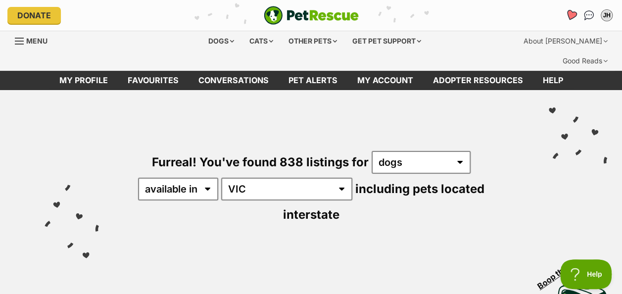
click at [572, 13] on icon "Favourites" at bounding box center [571, 14] width 12 height 11
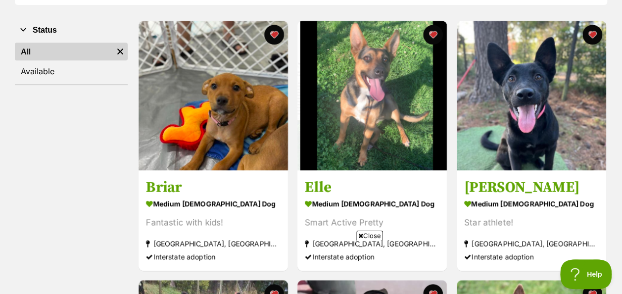
scroll to position [205, 0]
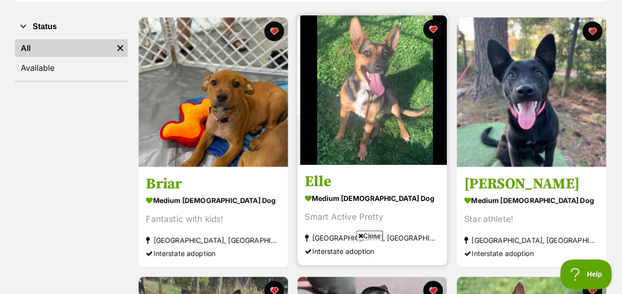
click at [437, 72] on img at bounding box center [371, 89] width 149 height 149
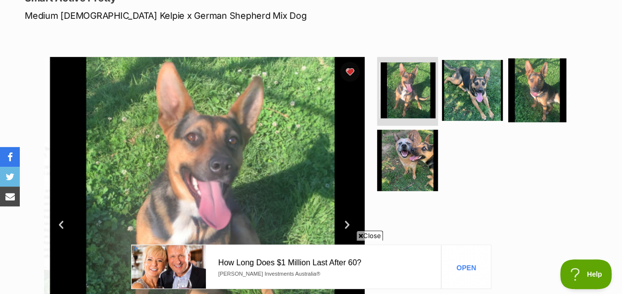
click at [529, 70] on img at bounding box center [537, 90] width 64 height 64
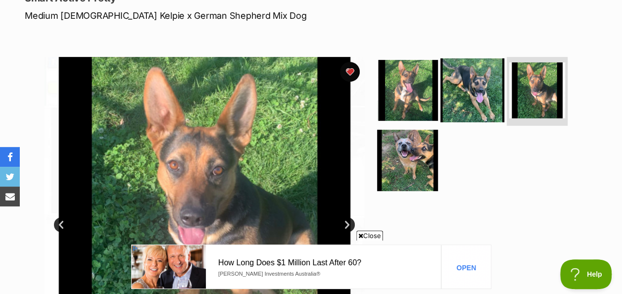
click at [463, 68] on img at bounding box center [472, 90] width 64 height 64
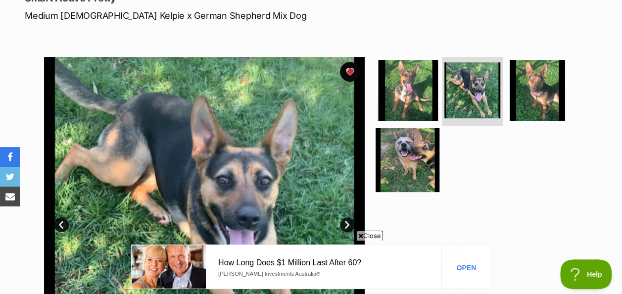
click at [382, 130] on img at bounding box center [407, 160] width 64 height 64
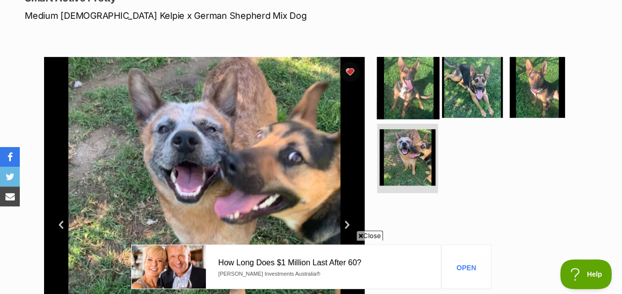
click at [410, 83] on img at bounding box center [407, 87] width 64 height 64
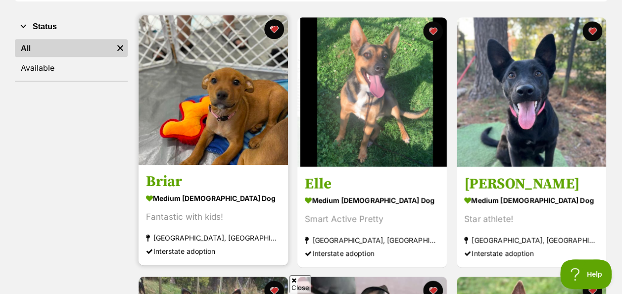
click at [199, 93] on img at bounding box center [212, 89] width 149 height 149
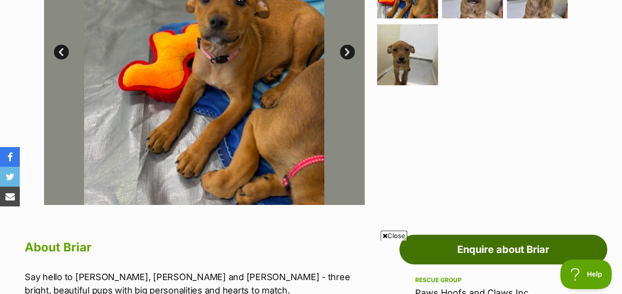
click at [555, 234] on link "Enquire about Briar" at bounding box center [503, 249] width 208 height 30
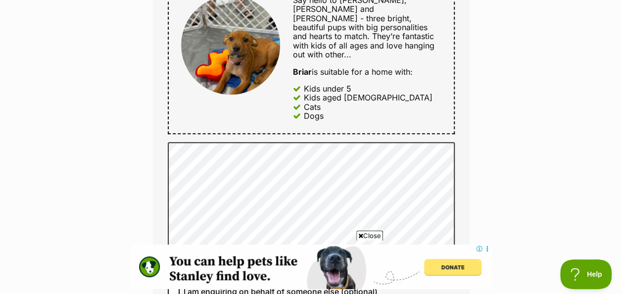
click at [366, 236] on span "Close" at bounding box center [369, 235] width 27 height 10
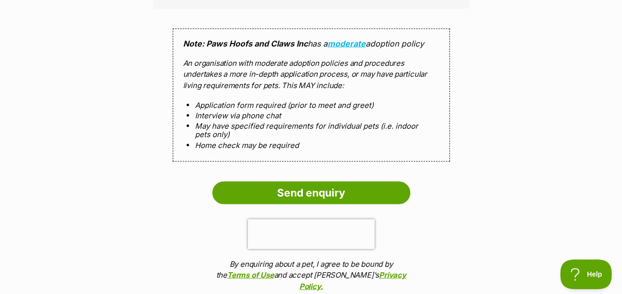
scroll to position [903, 0]
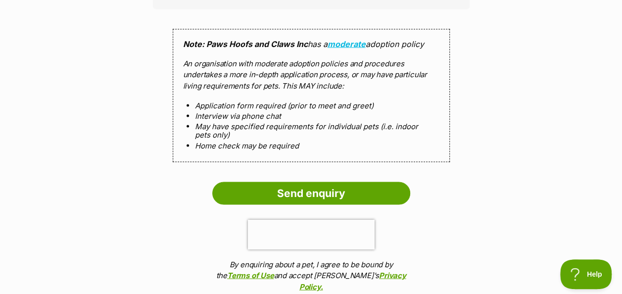
click at [381, 181] on input "Send enquiry" at bounding box center [311, 192] width 198 height 23
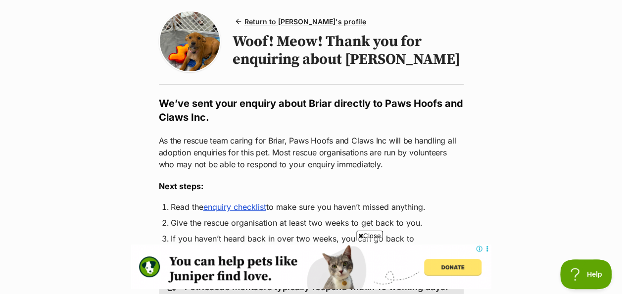
scroll to position [103, 0]
click at [377, 237] on span "Close" at bounding box center [369, 235] width 27 height 10
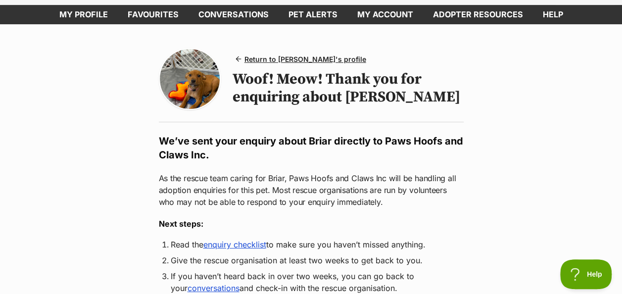
scroll to position [0, 0]
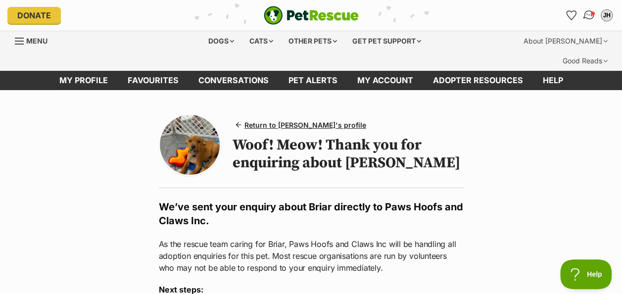
click at [585, 16] on img "Conversations" at bounding box center [588, 15] width 13 height 13
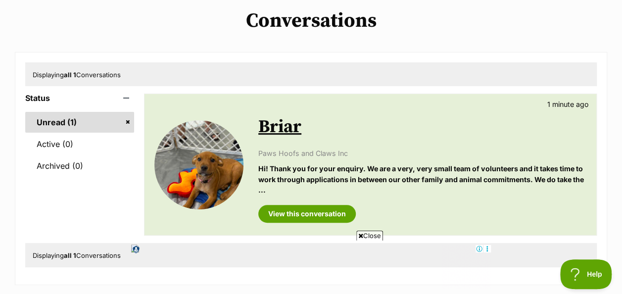
click at [371, 236] on span "Close" at bounding box center [369, 235] width 27 height 10
